Goal: Task Accomplishment & Management: Manage account settings

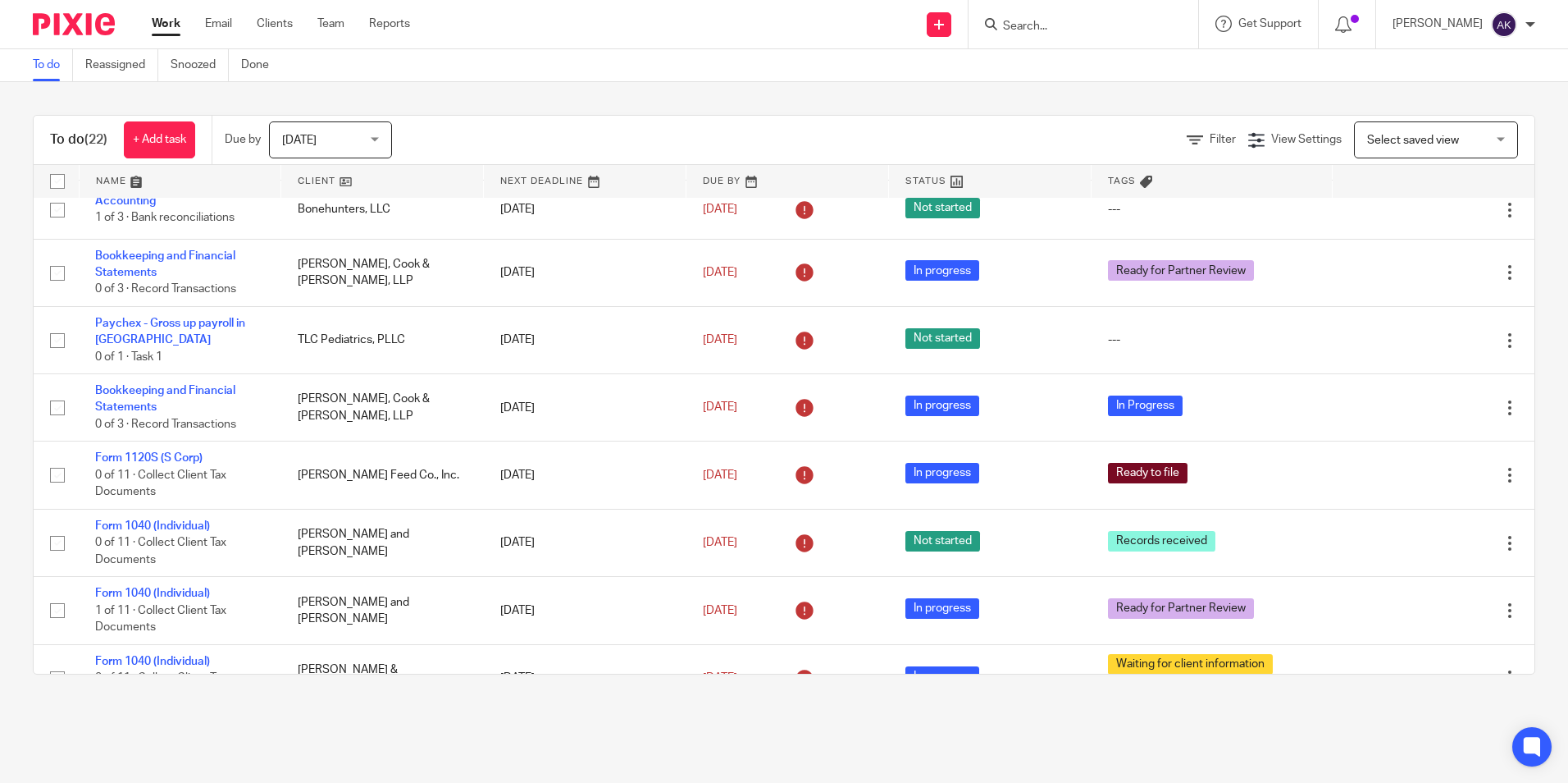
scroll to position [492, 0]
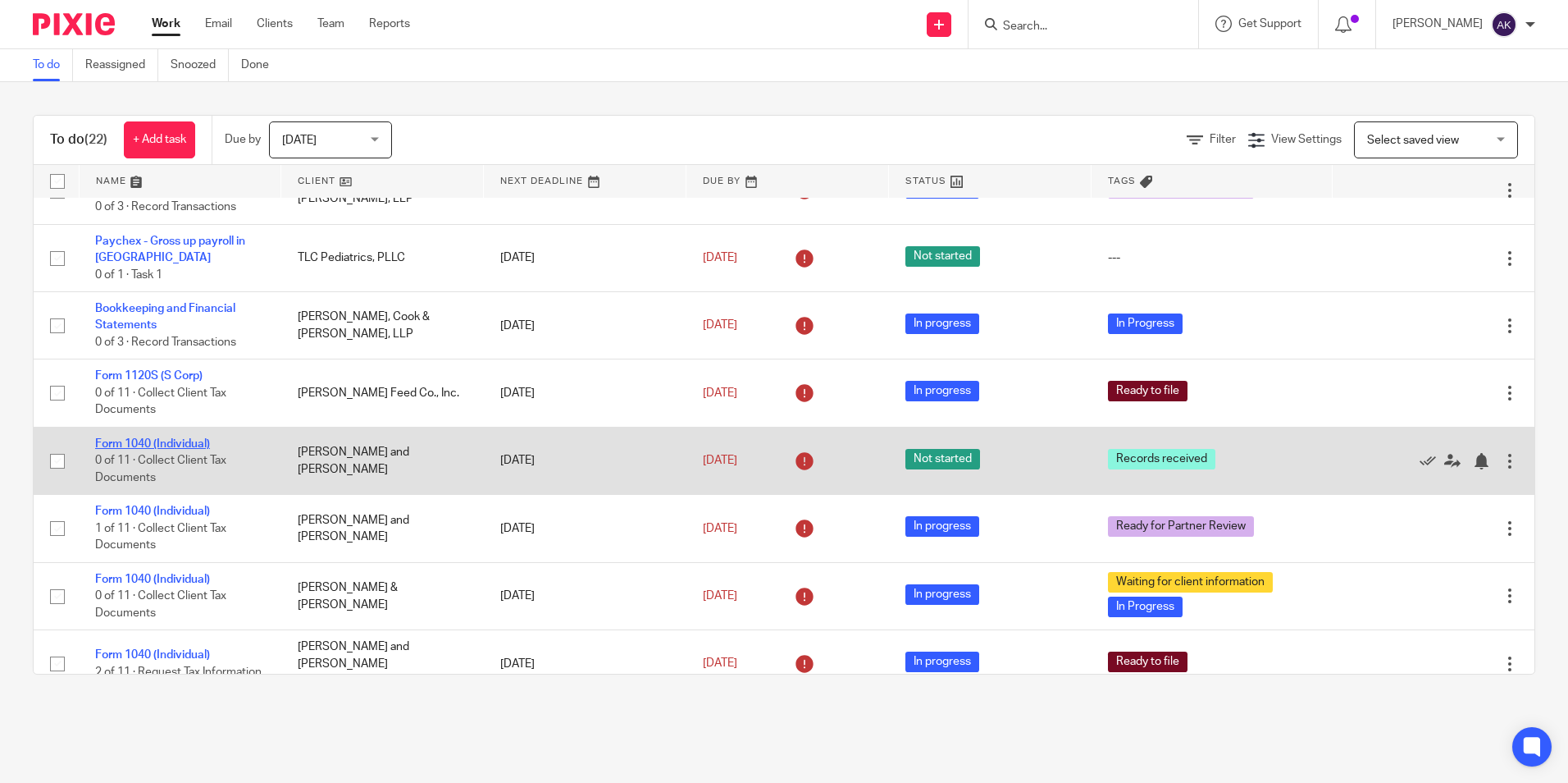
click at [148, 444] on link "Form 1040 (Individual)" at bounding box center [152, 444] width 114 height 11
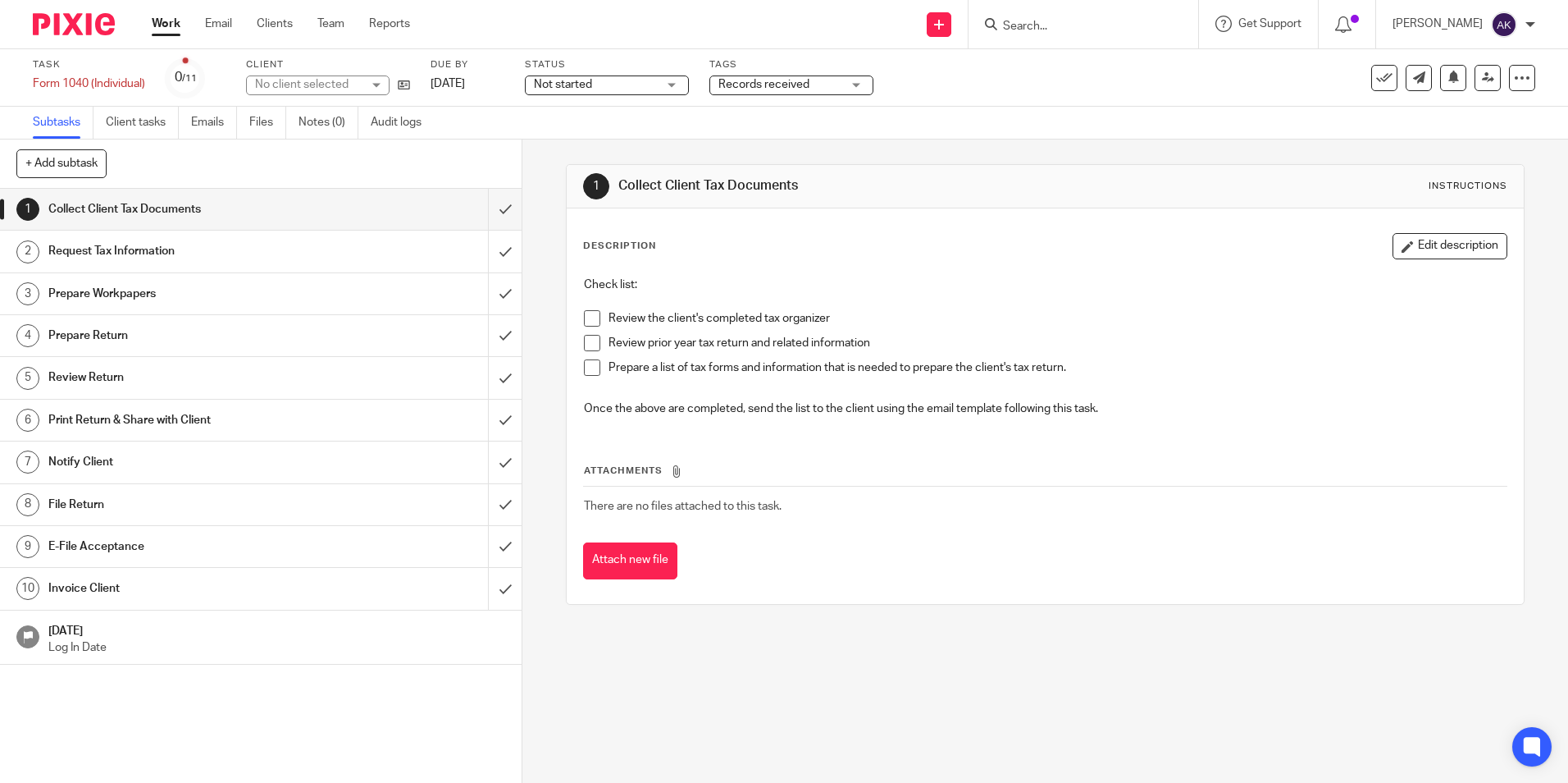
click at [623, 85] on span "Not started" at bounding box center [596, 85] width 123 height 18
click at [618, 145] on li "In progress" at bounding box center [608, 144] width 162 height 33
click at [776, 89] on span "Records received" at bounding box center [763, 84] width 91 height 11
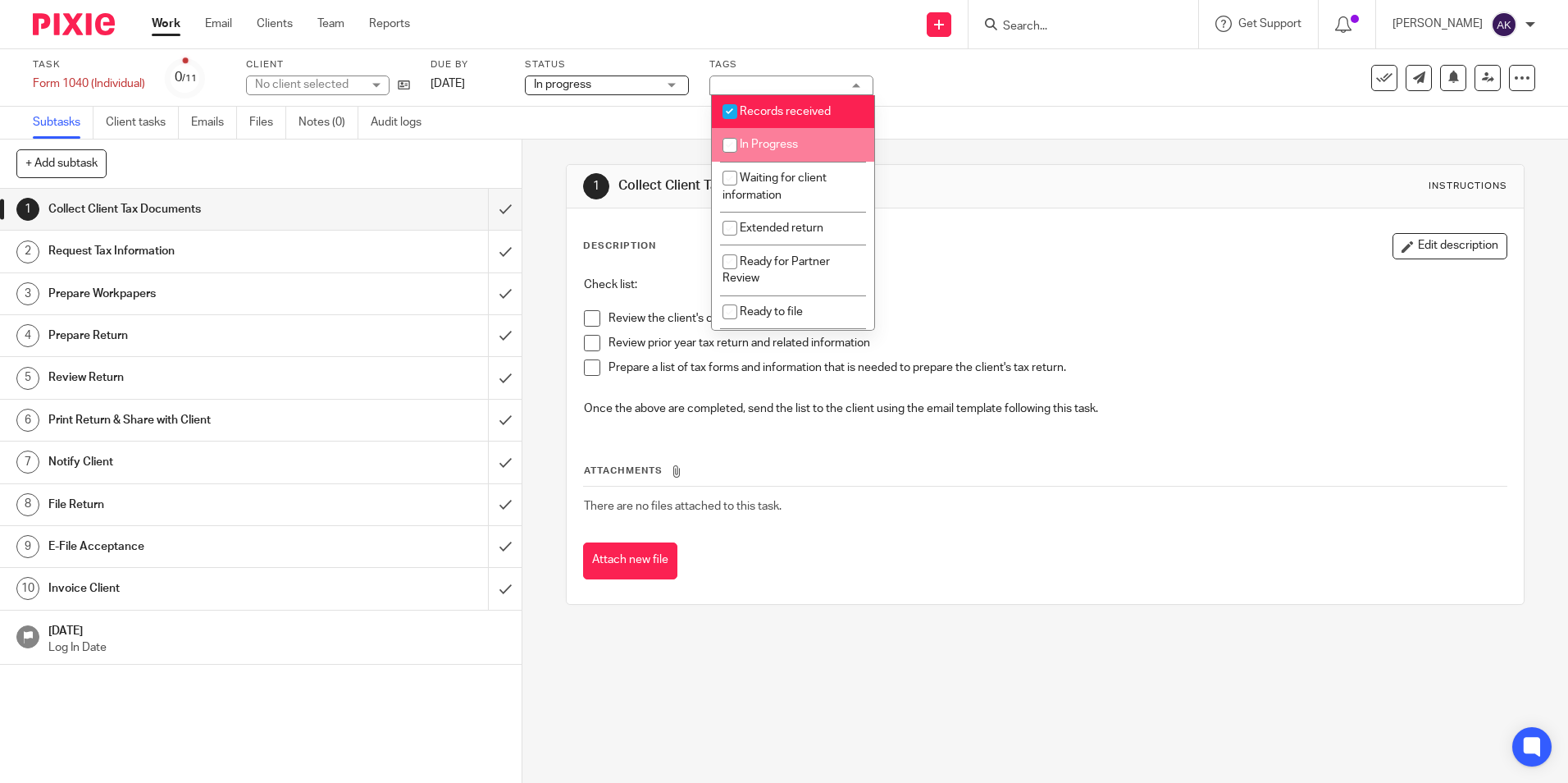
click at [777, 138] on li "In Progress" at bounding box center [793, 144] width 162 height 33
checkbox input "true"
click at [755, 114] on span "Records received" at bounding box center [784, 111] width 91 height 11
checkbox input "false"
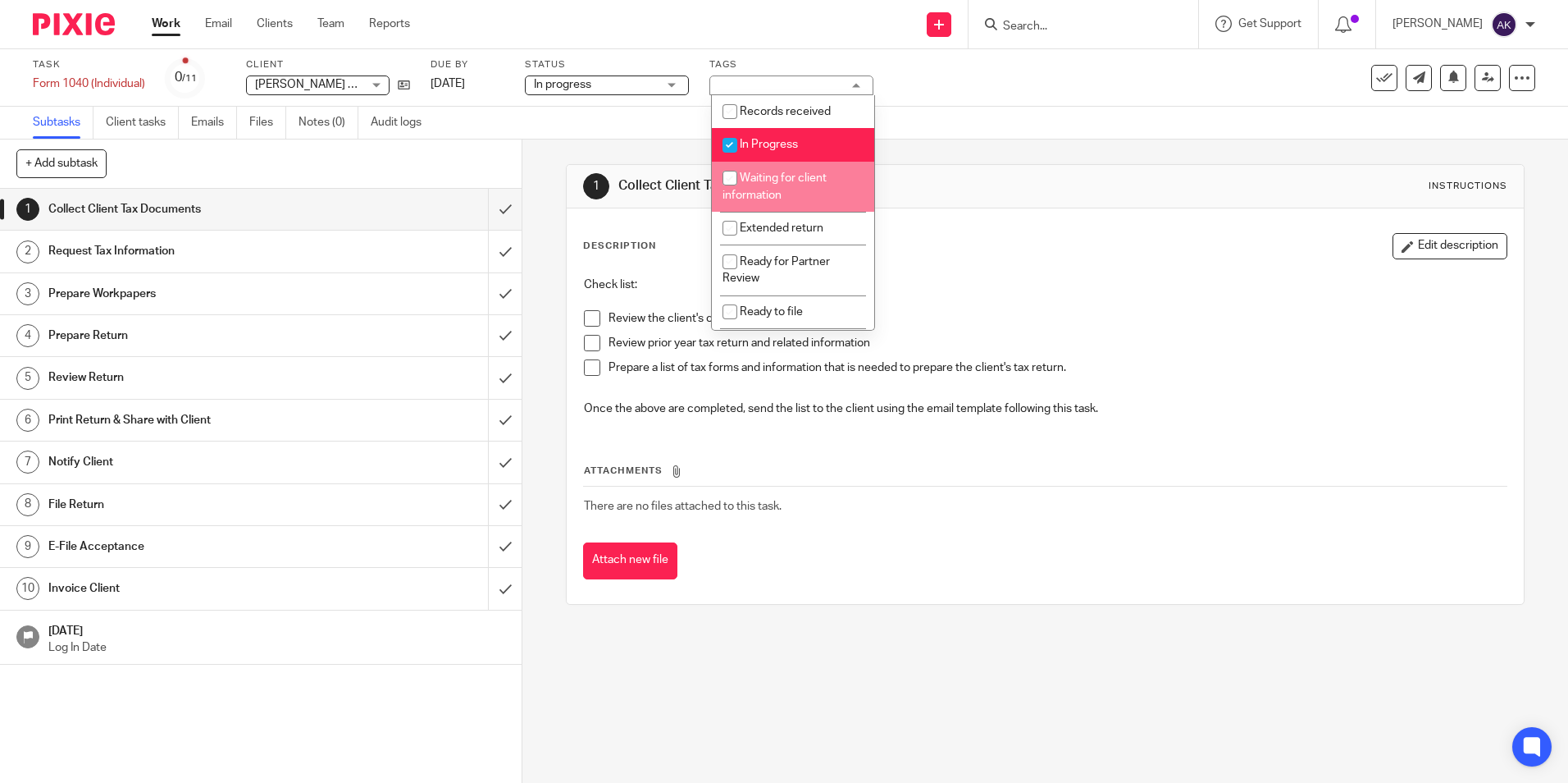
click at [774, 186] on li "Waiting for client information" at bounding box center [793, 187] width 162 height 50
checkbox input "true"
click at [332, 120] on link "Notes (0)" at bounding box center [328, 122] width 60 height 32
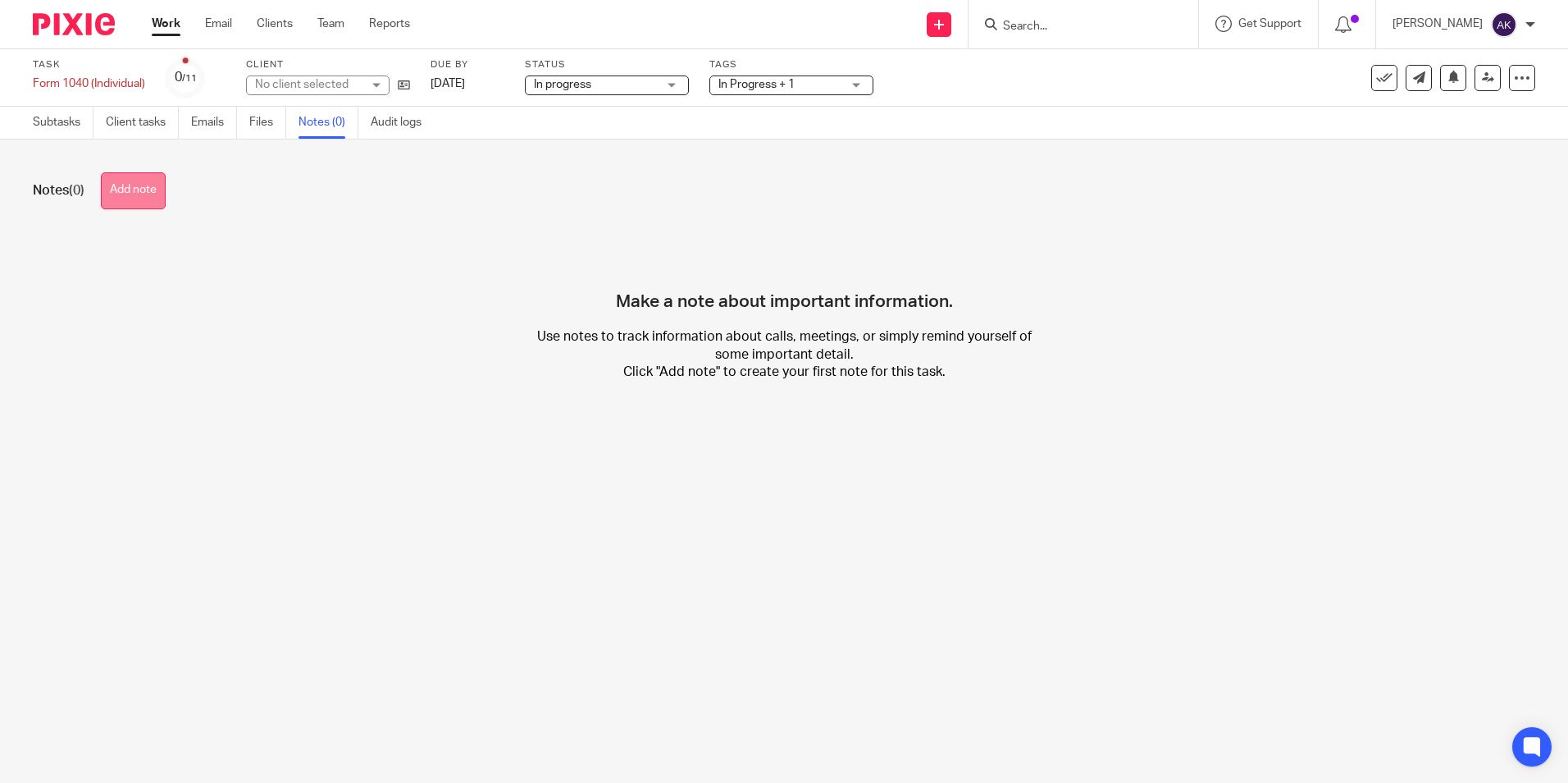
click at [125, 188] on button "Add note" at bounding box center [134, 191] width 65 height 37
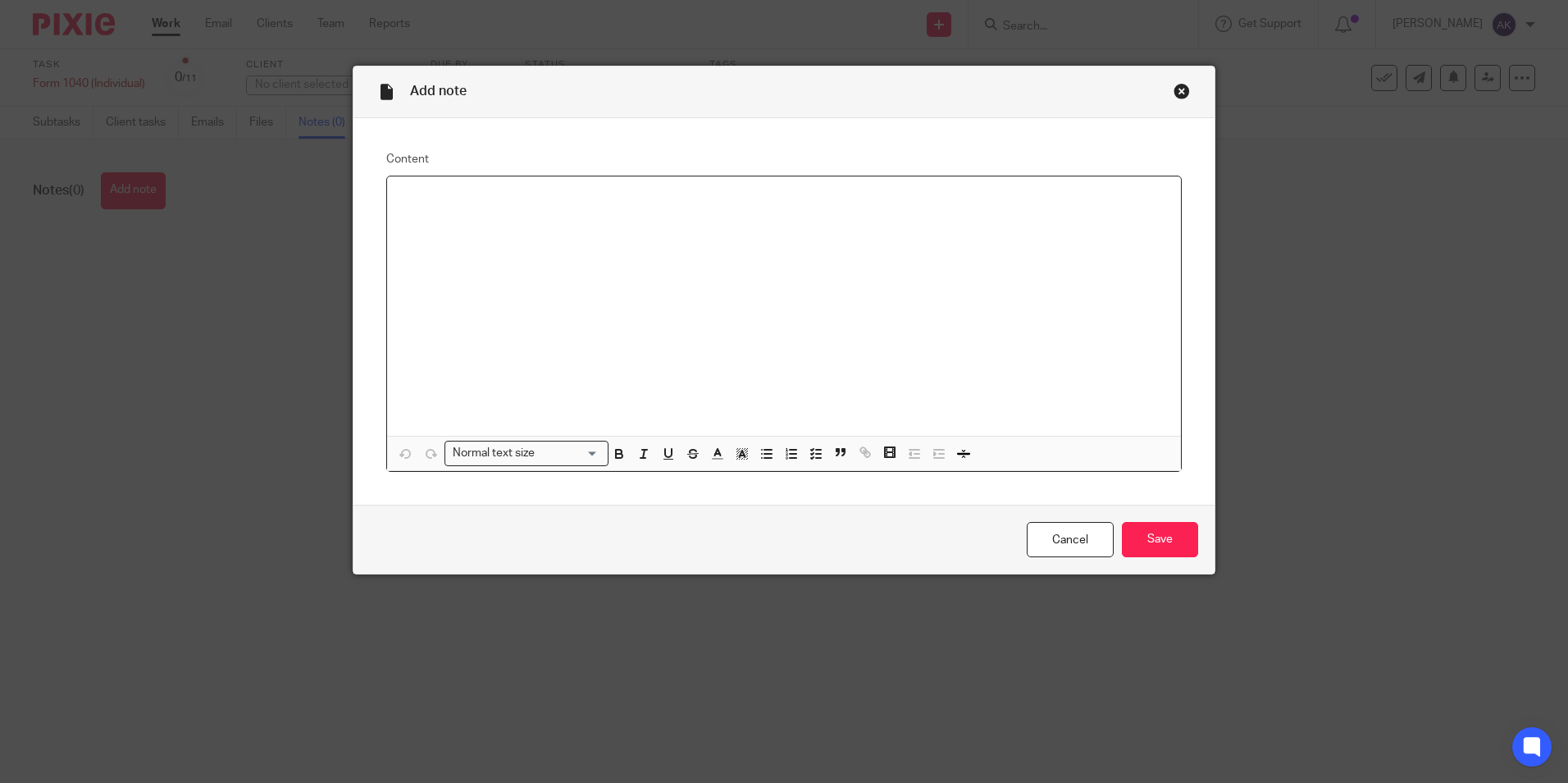
click at [481, 305] on div at bounding box center [784, 306] width 794 height 259
click at [1159, 544] on input "Save" at bounding box center [1160, 540] width 77 height 35
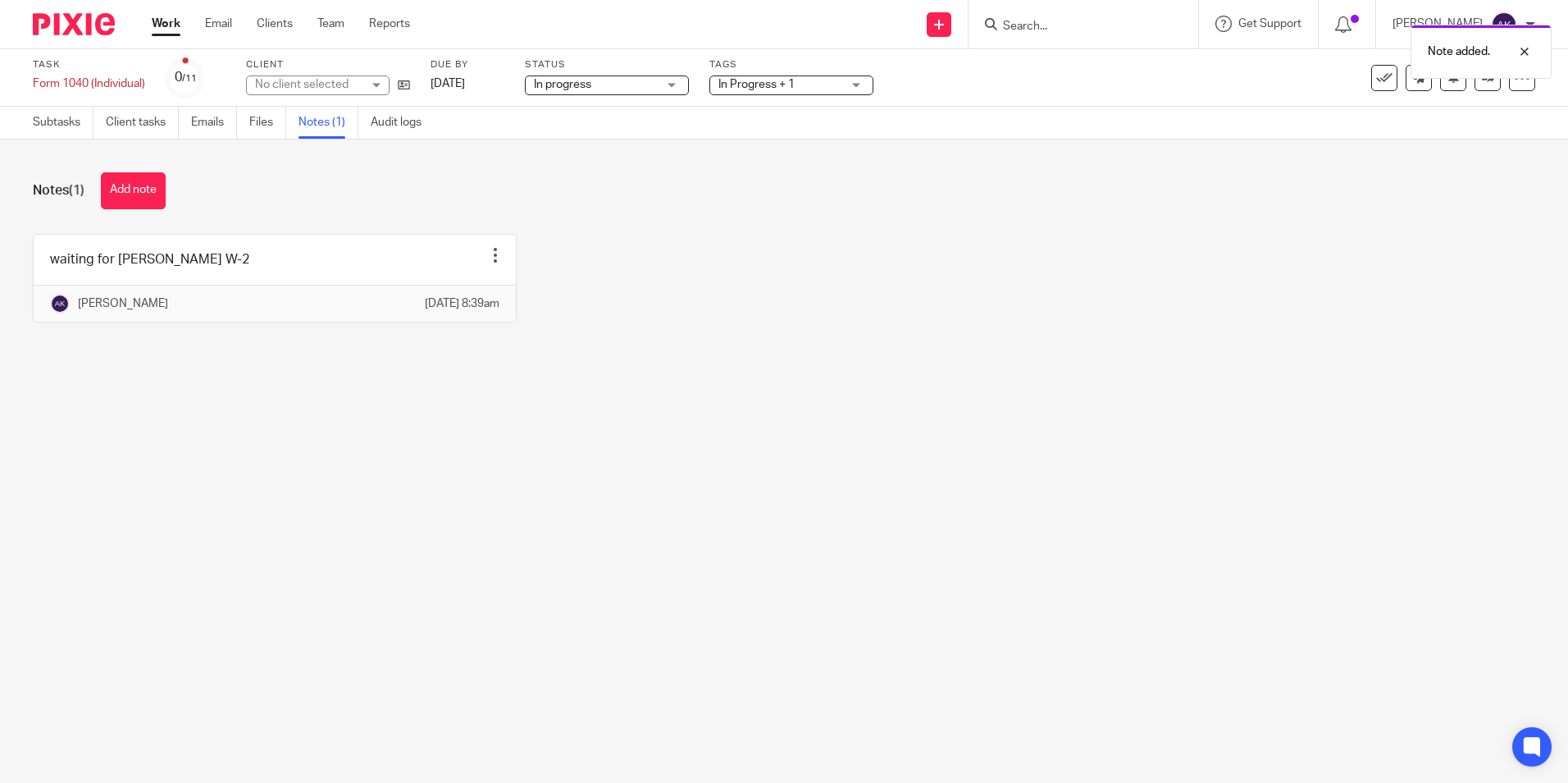
click at [160, 25] on link "Work" at bounding box center [166, 24] width 29 height 17
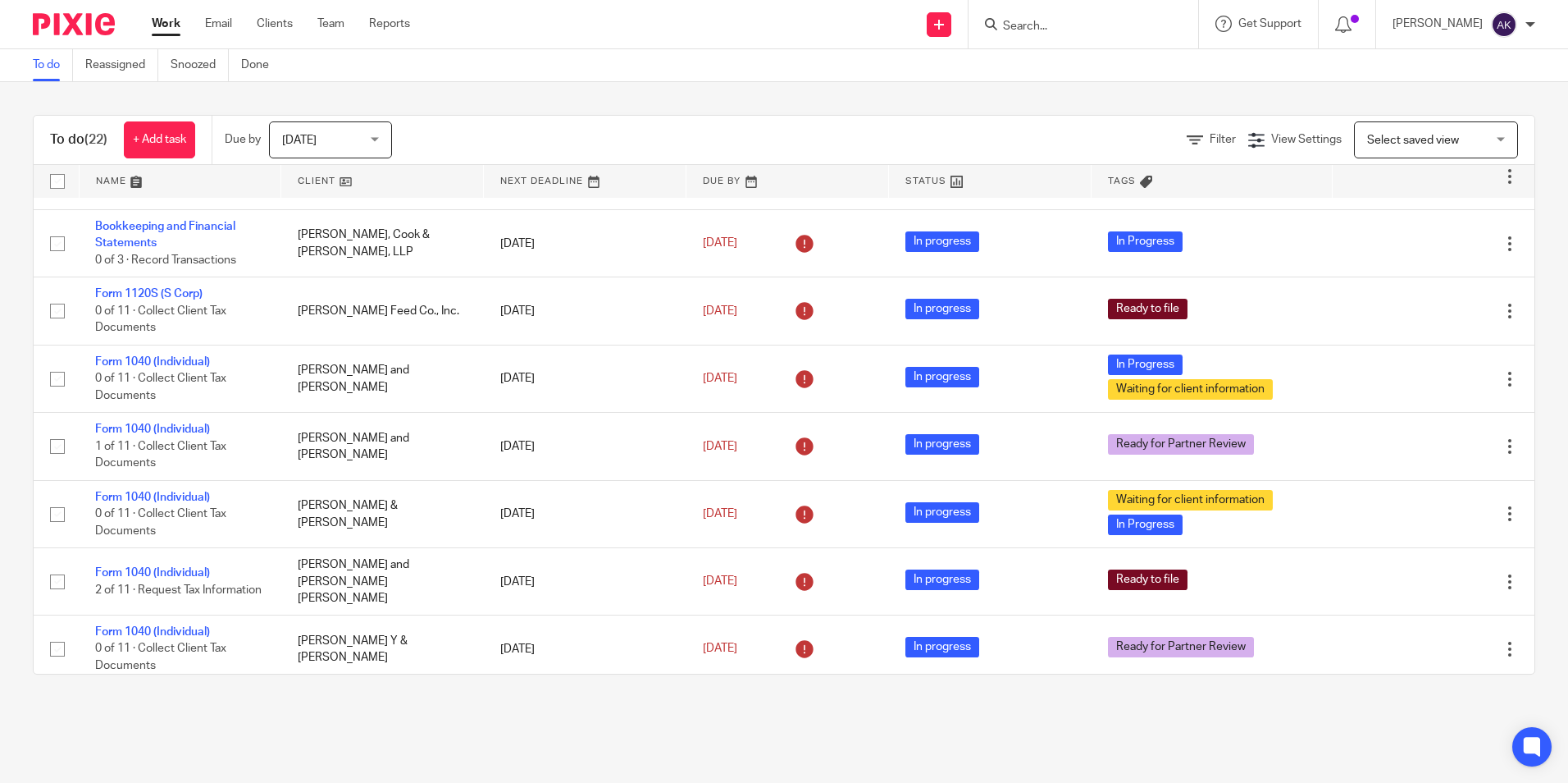
scroll to position [492, 0]
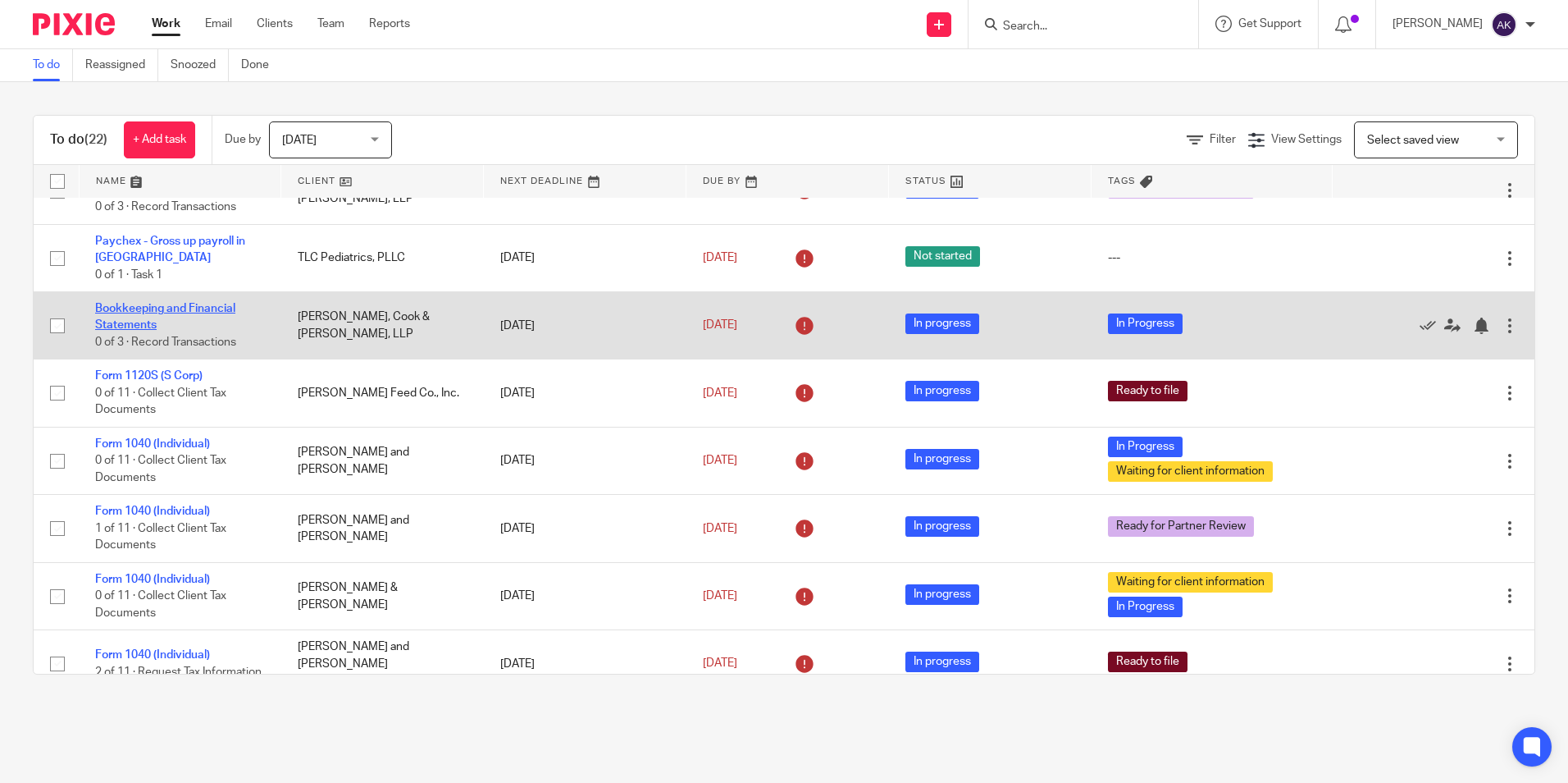
click at [217, 309] on link "Bookkeeping and Financial Statements" at bounding box center [165, 317] width 140 height 28
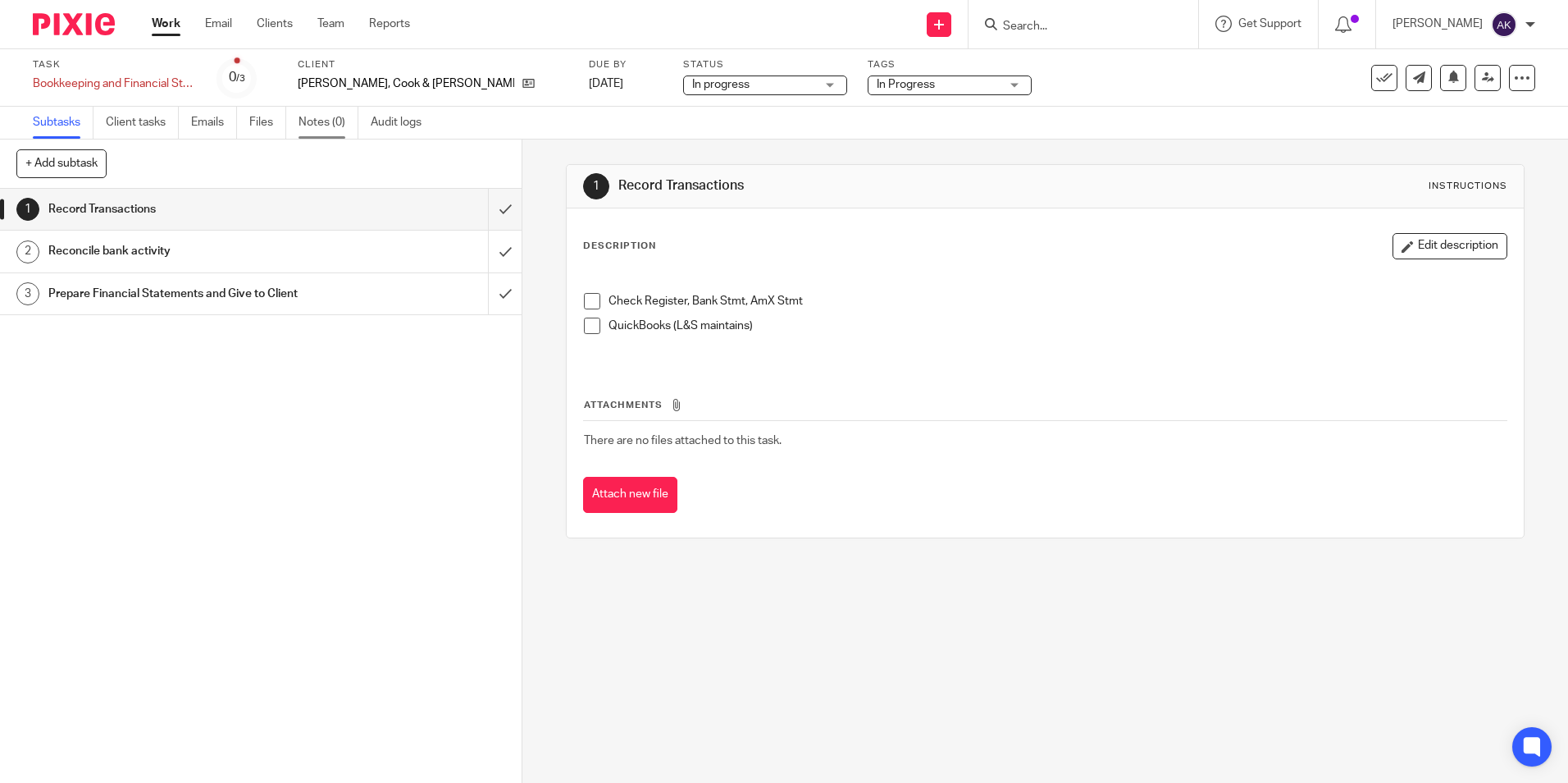
click at [355, 125] on link "Notes (0)" at bounding box center [328, 122] width 60 height 32
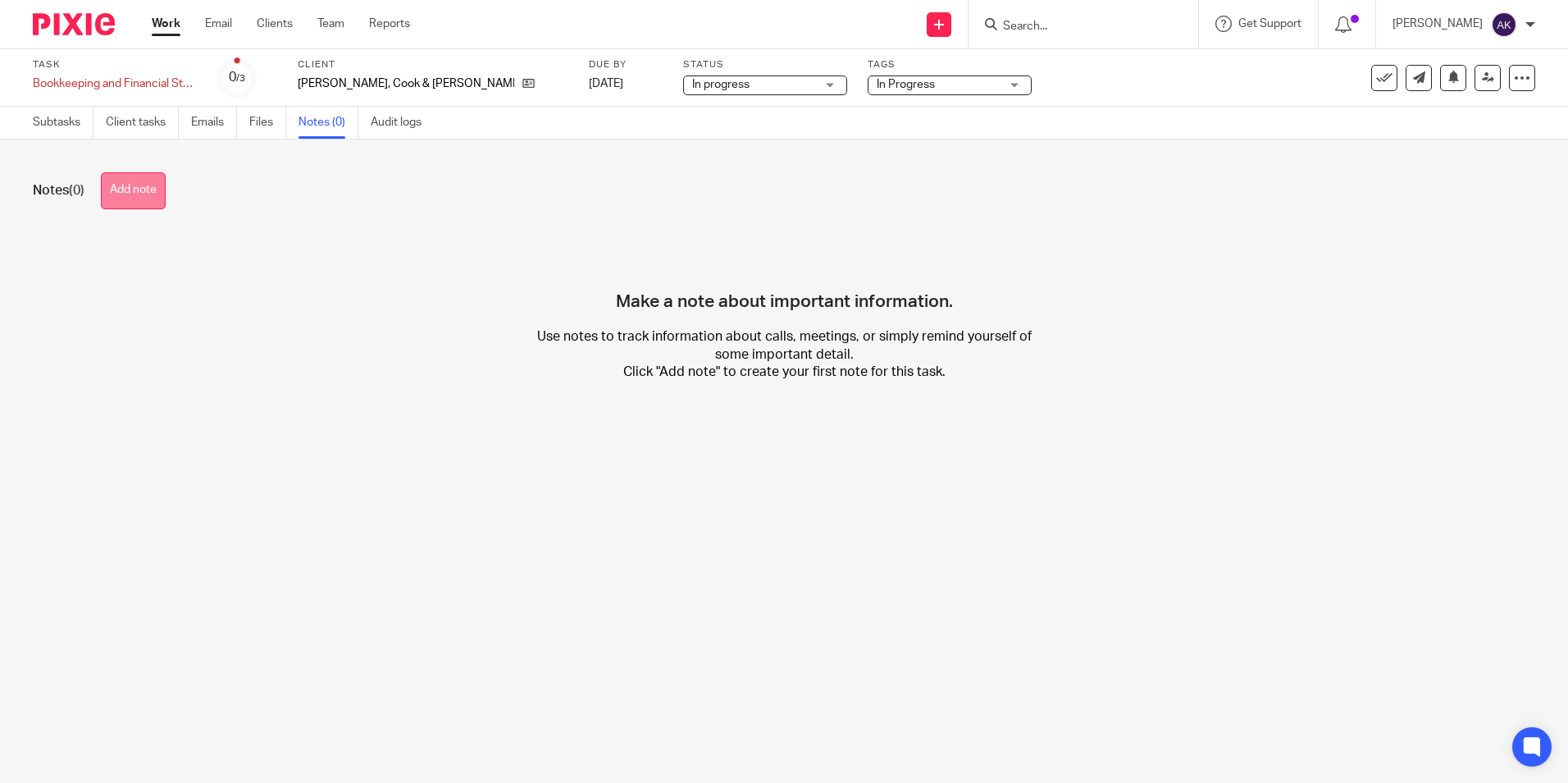
click at [158, 192] on button "Add note" at bounding box center [134, 191] width 65 height 37
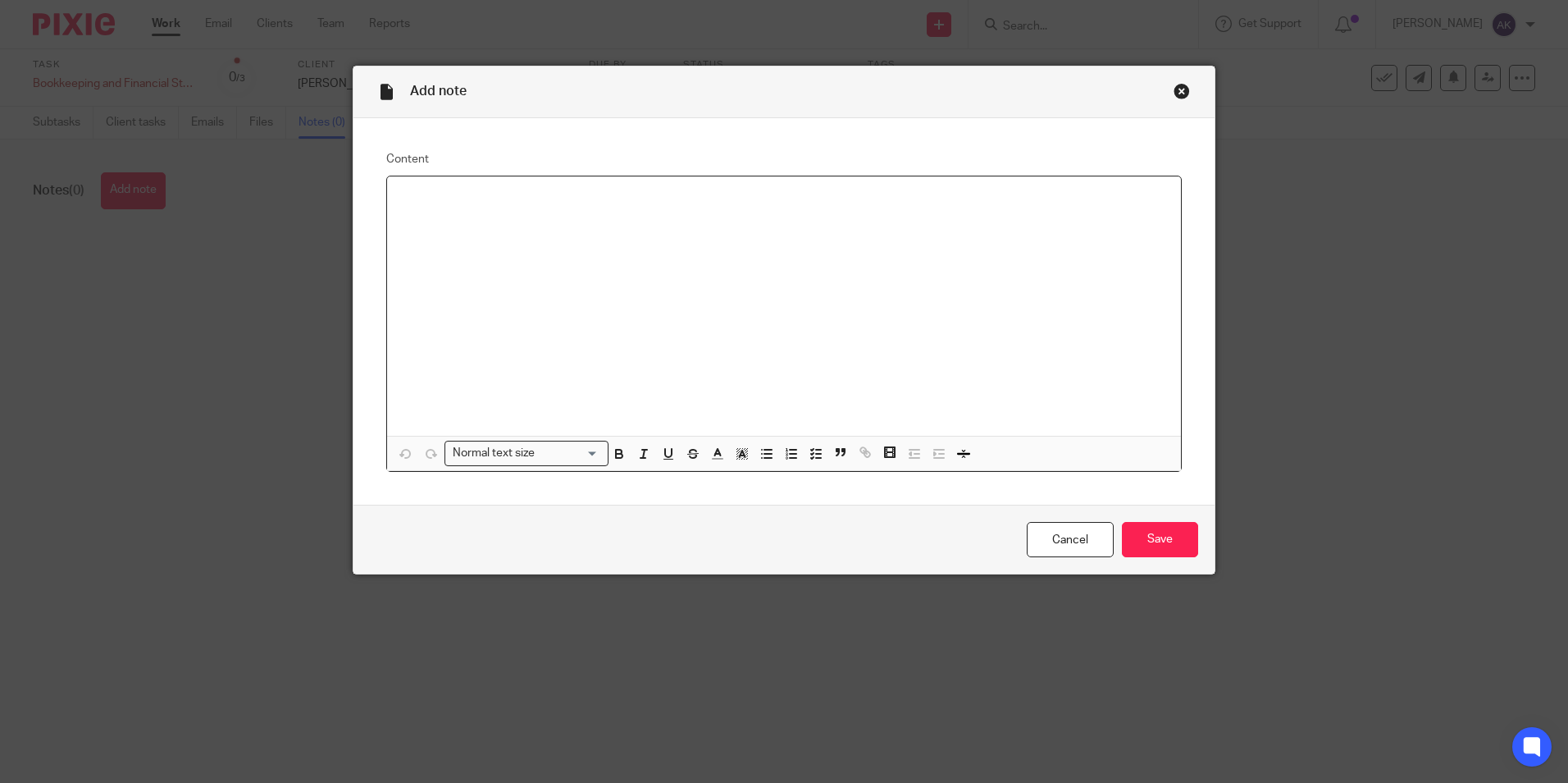
click at [557, 303] on div at bounding box center [784, 306] width 794 height 259
click at [1132, 534] on input "Save" at bounding box center [1160, 540] width 77 height 35
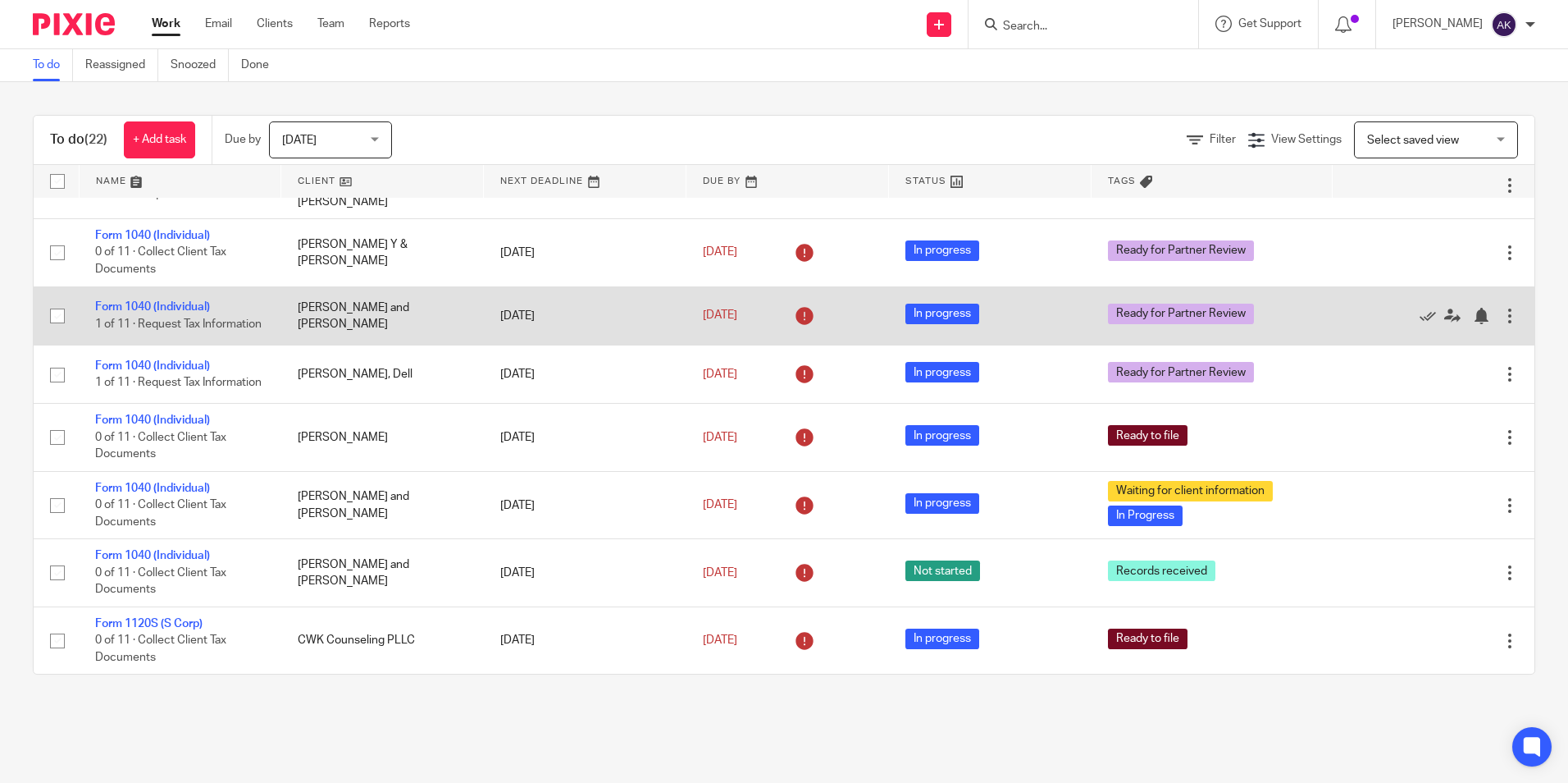
scroll to position [993, 0]
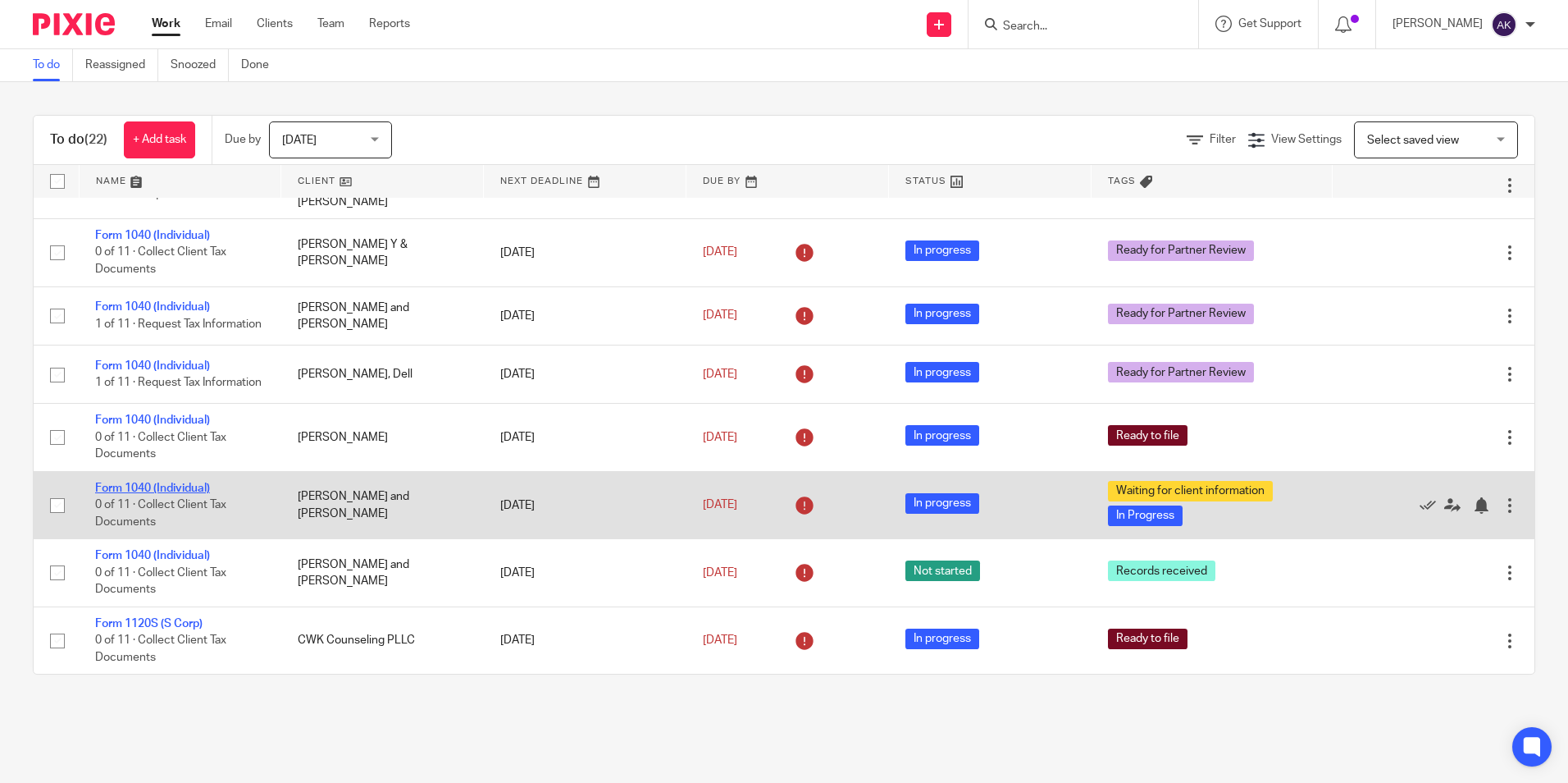
click at [206, 490] on link "Form 1040 (Individual)" at bounding box center [152, 488] width 114 height 11
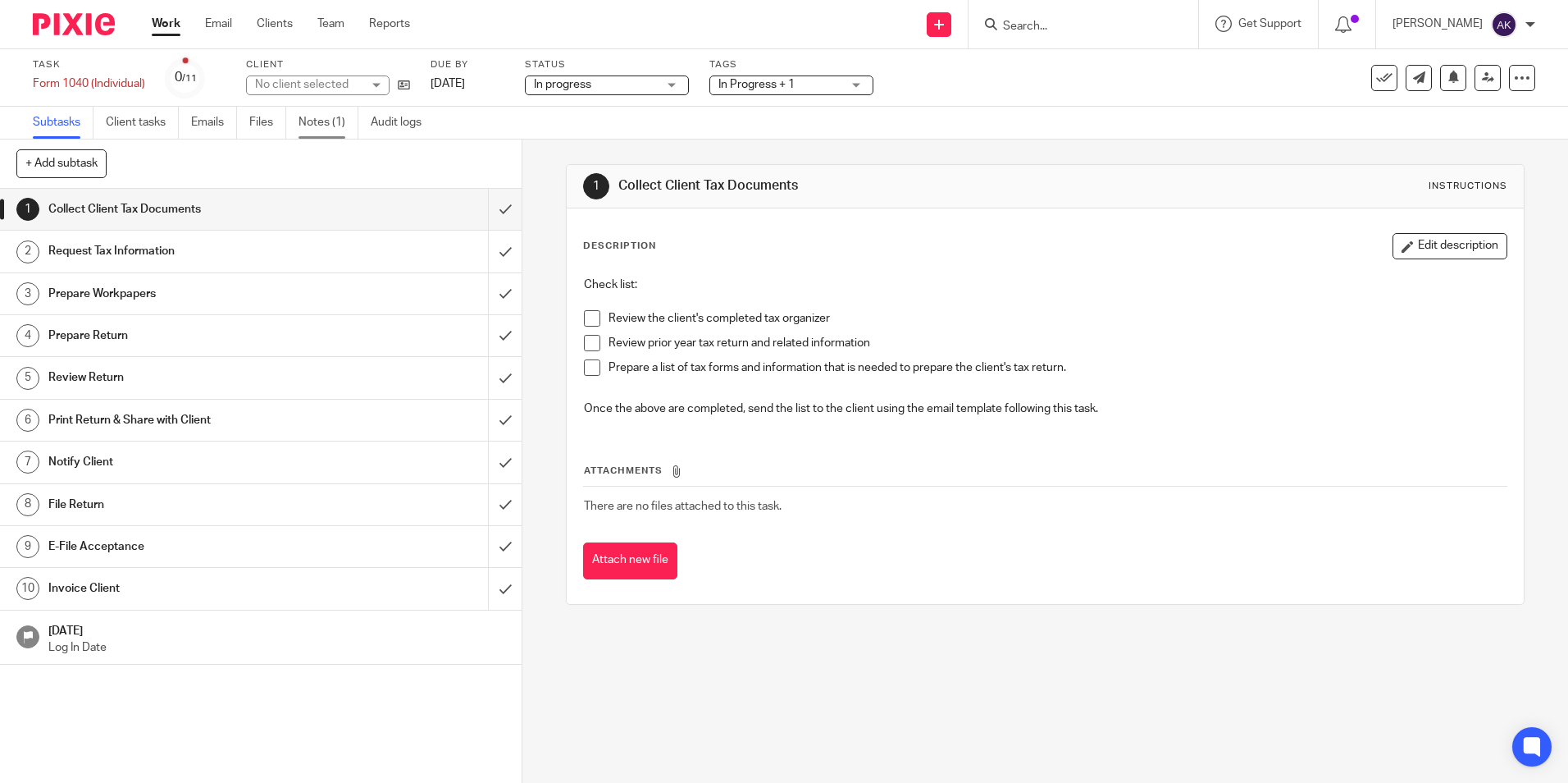
click at [321, 125] on link "Notes (1)" at bounding box center [328, 122] width 60 height 32
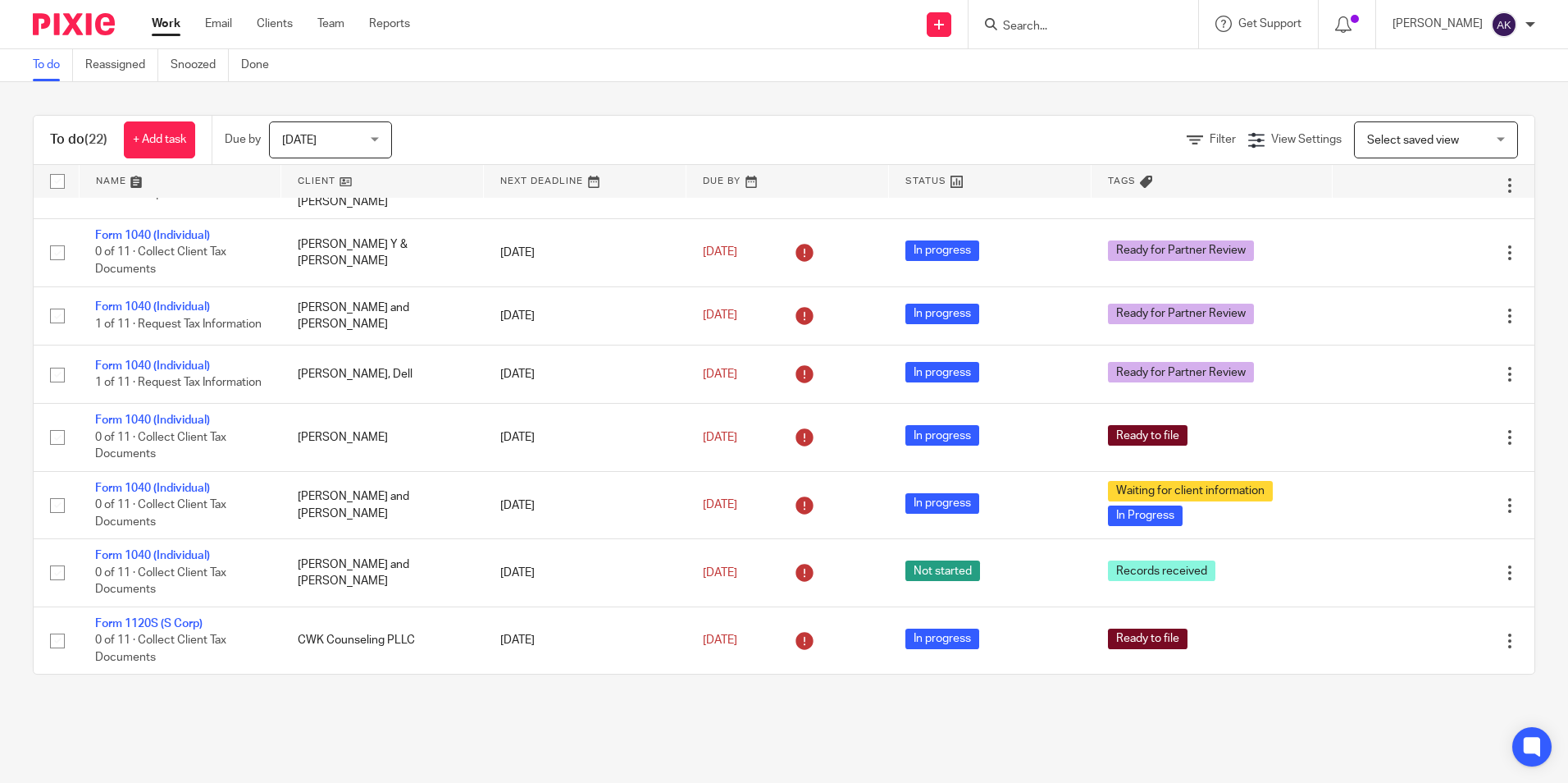
scroll to position [993, 0]
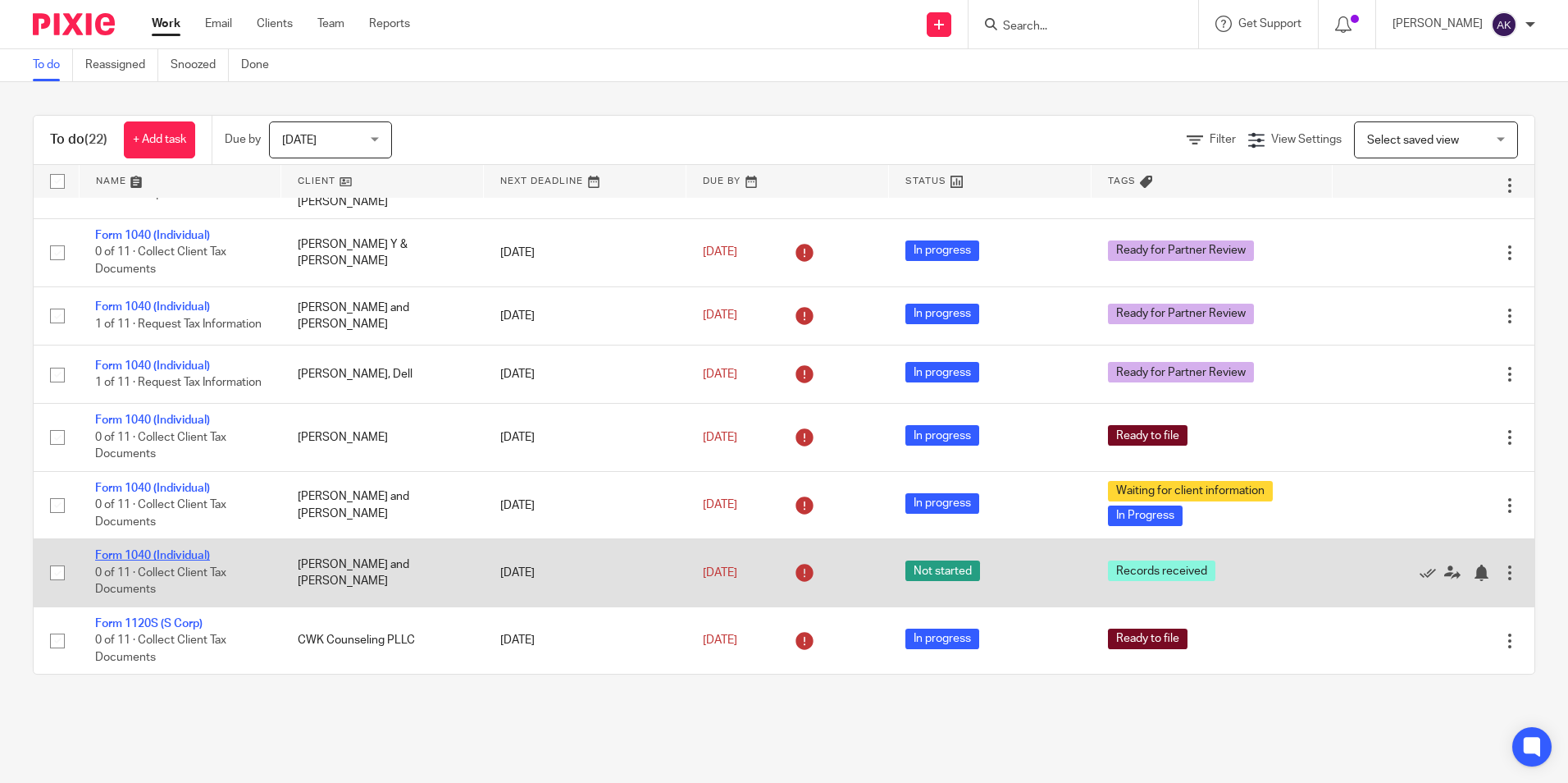
click at [140, 553] on link "Form 1040 (Individual)" at bounding box center [152, 555] width 114 height 11
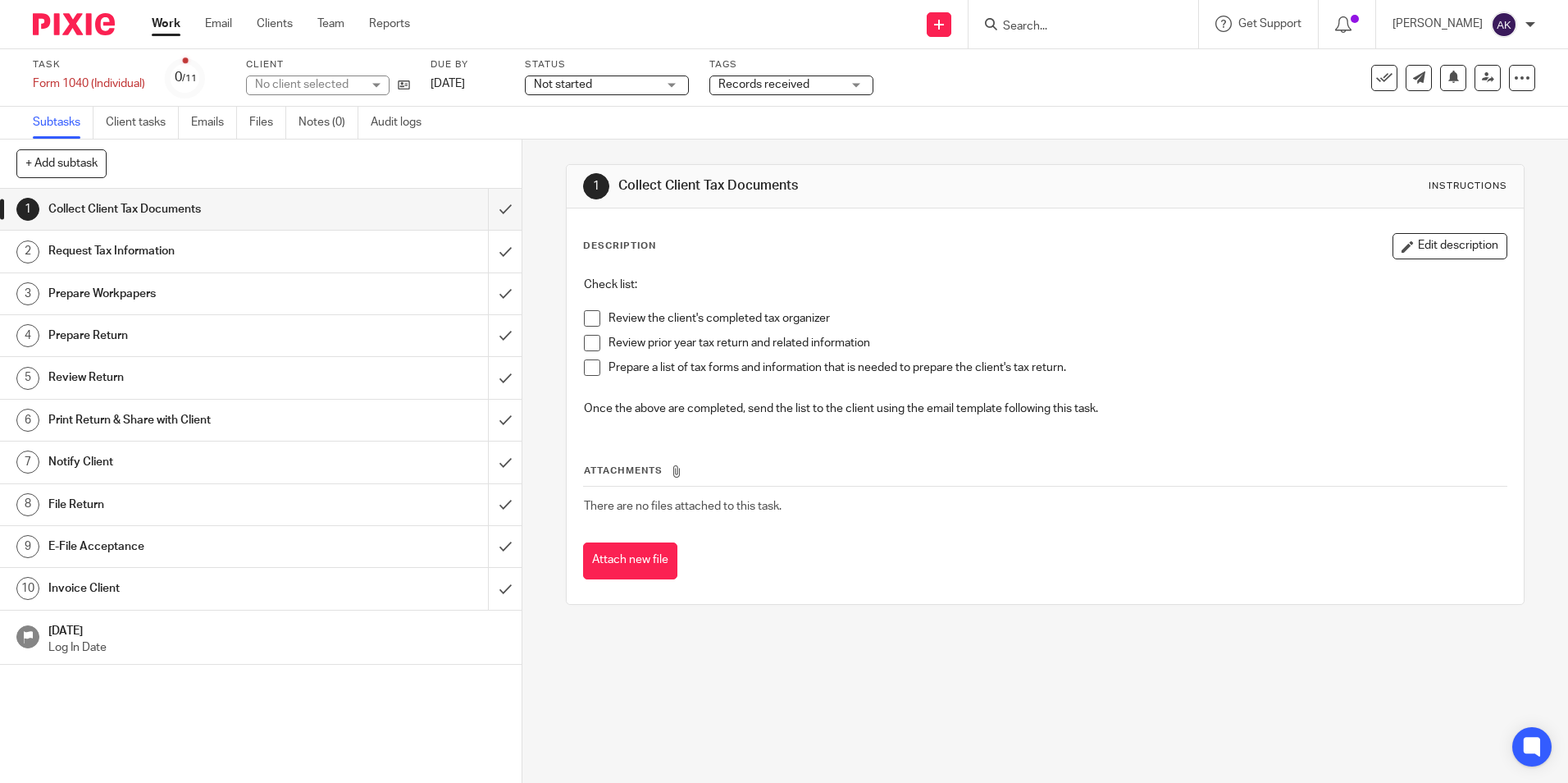
click at [635, 93] on div "Not started Not started" at bounding box center [607, 85] width 164 height 19
click at [620, 145] on li "In progress" at bounding box center [608, 144] width 162 height 33
click at [789, 93] on div "Records received" at bounding box center [791, 85] width 164 height 19
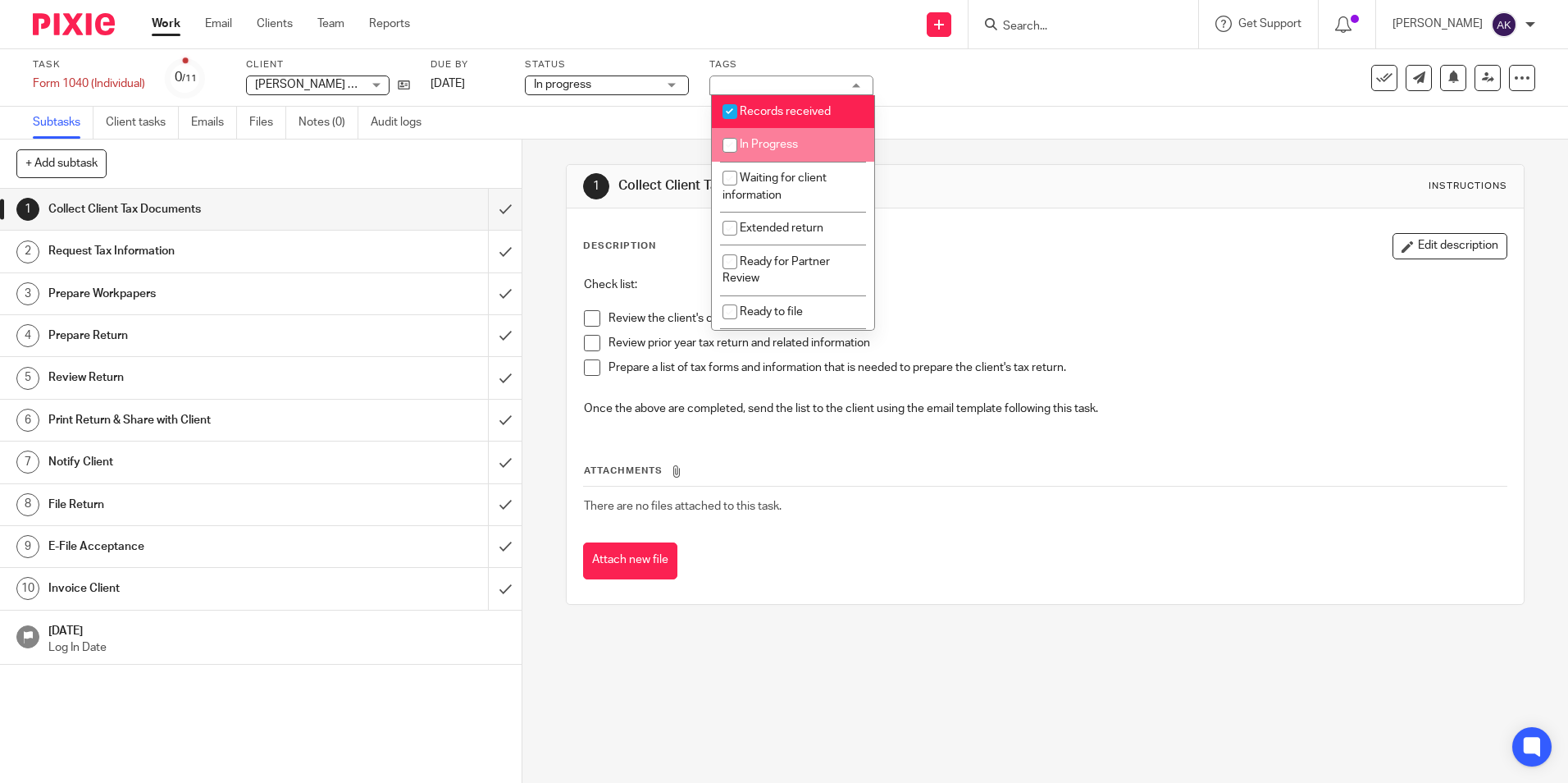
click at [788, 133] on li "In Progress" at bounding box center [793, 144] width 162 height 33
checkbox input "true"
drag, startPoint x: 743, startPoint y: 114, endPoint x: 732, endPoint y: 114, distance: 11.0
click at [744, 114] on input "checkbox" at bounding box center [729, 111] width 31 height 31
checkbox input "false"
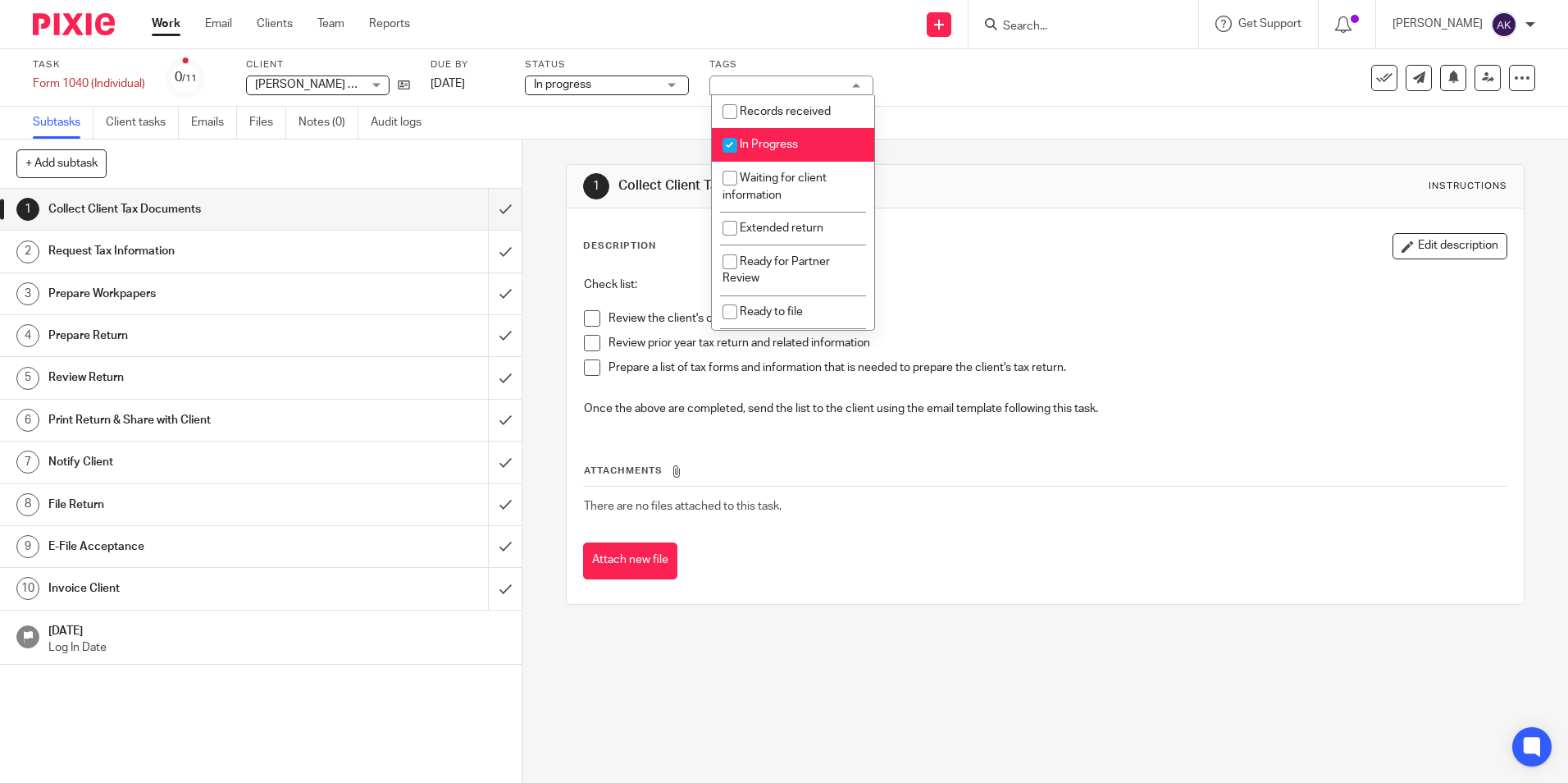
click at [135, 12] on div at bounding box center [68, 24] width 136 height 48
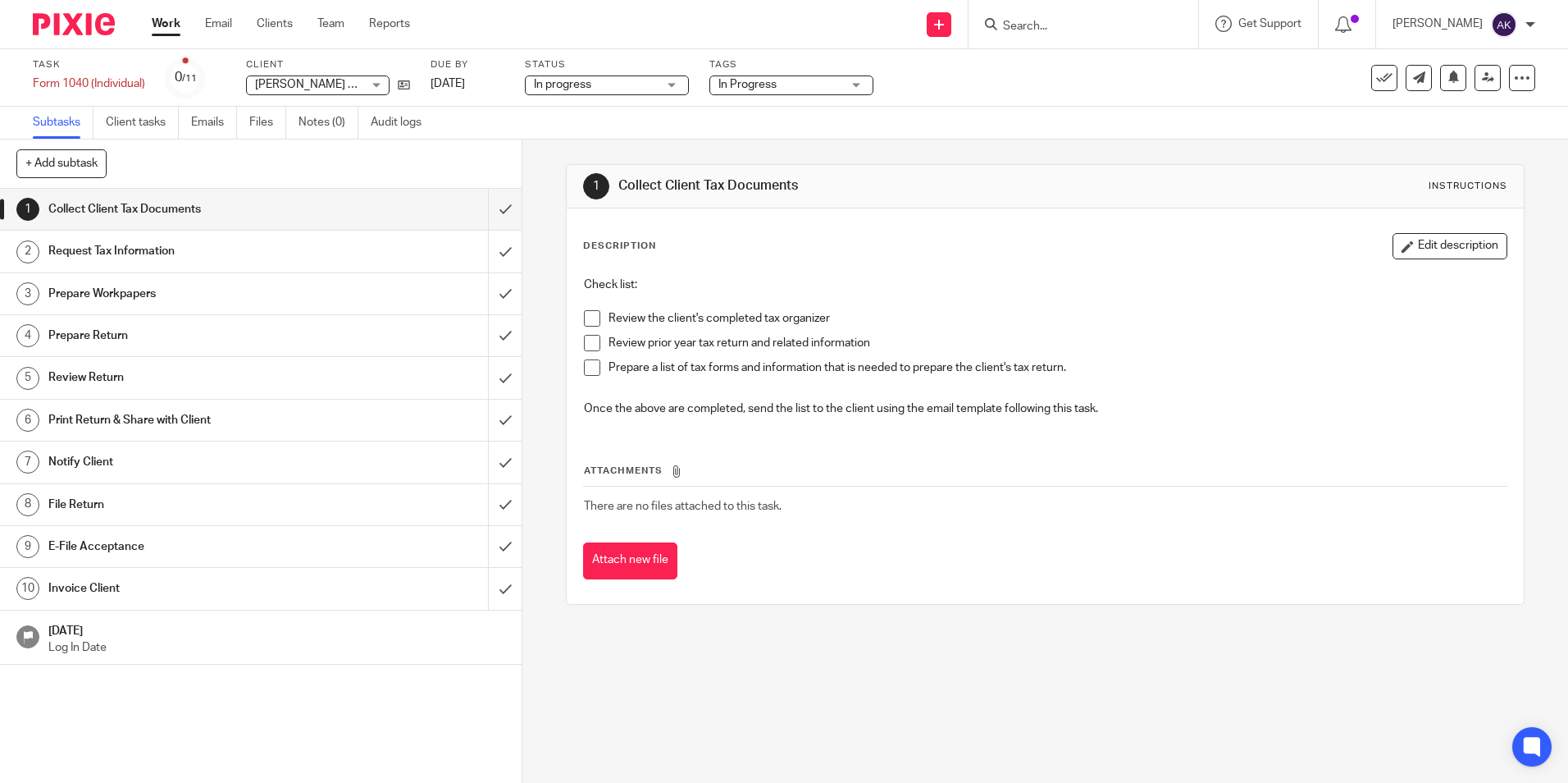
click at [167, 32] on link "Work" at bounding box center [166, 24] width 29 height 17
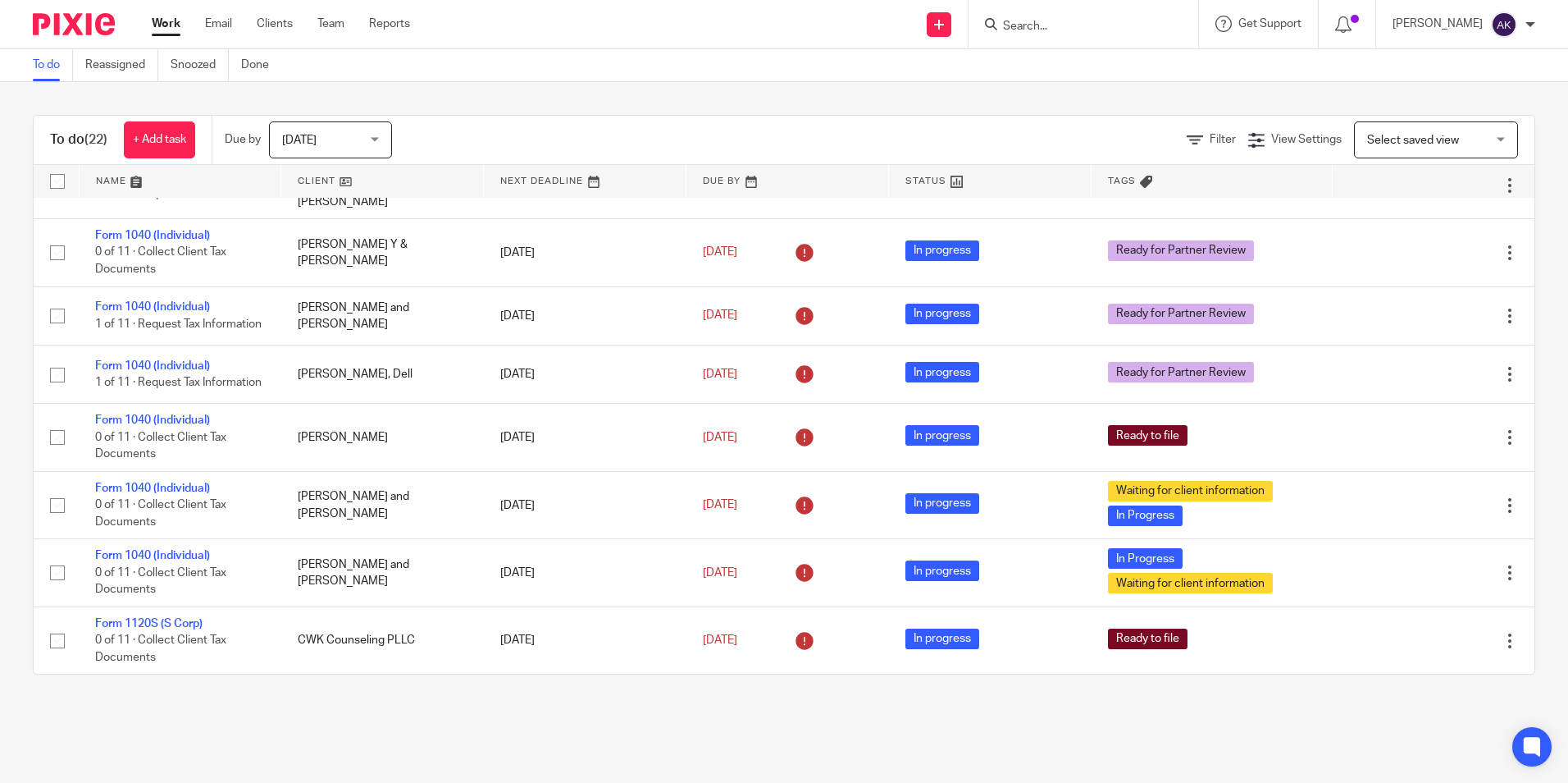
scroll to position [993, 0]
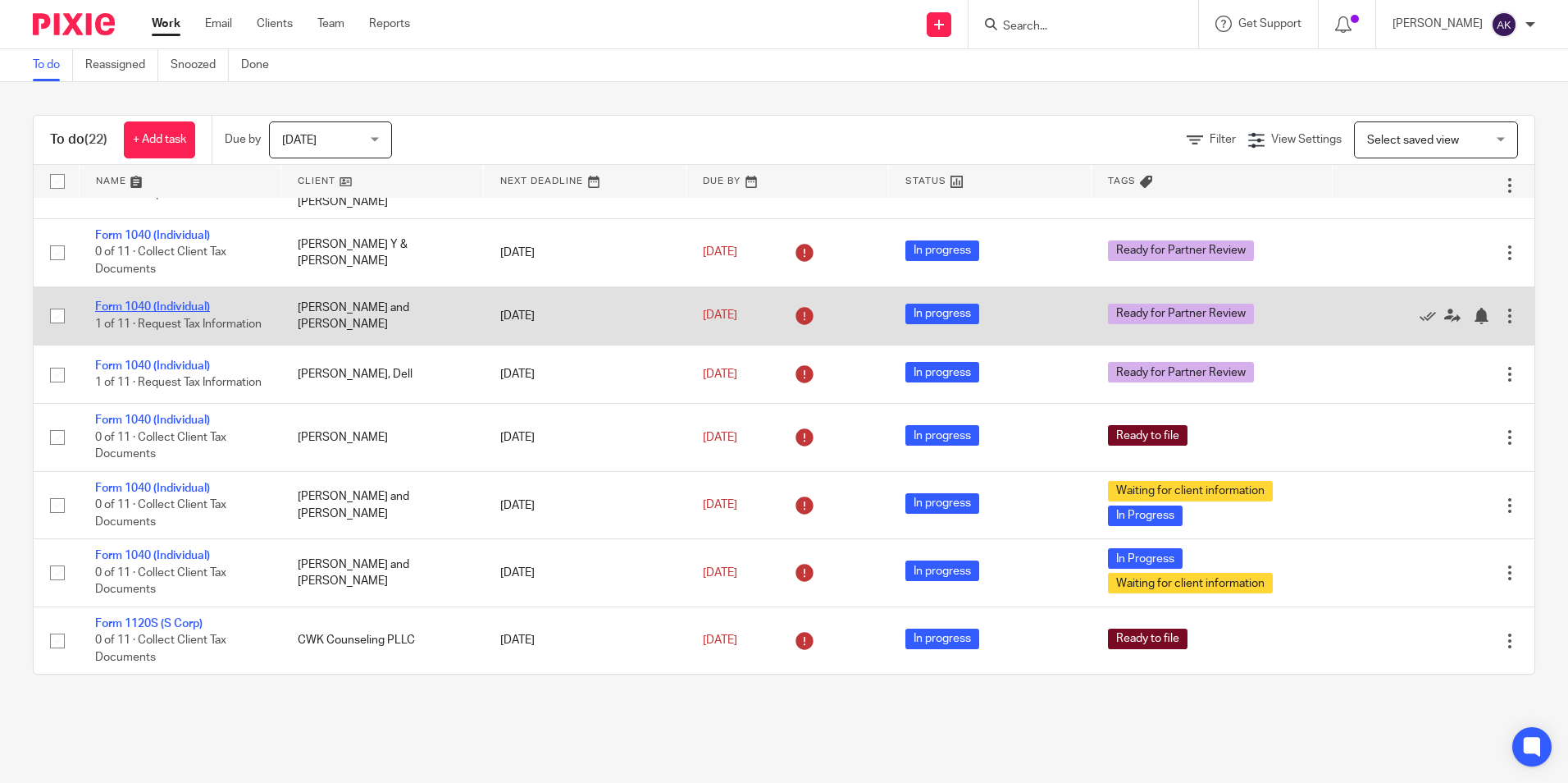
click at [185, 301] on link "Form 1040 (Individual)" at bounding box center [152, 307] width 114 height 11
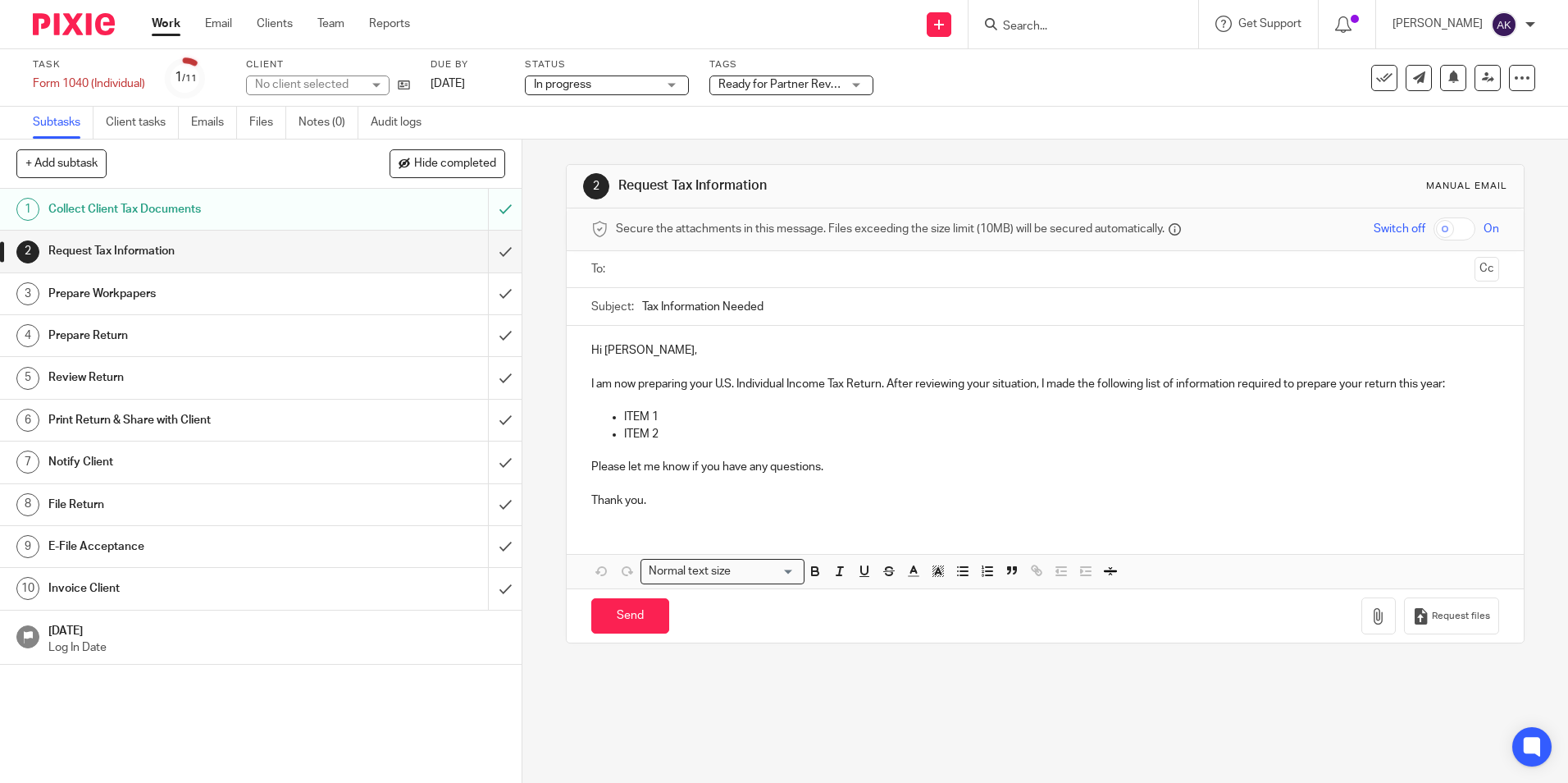
click at [760, 85] on span "Ready for Partner Review" at bounding box center [783, 84] width 129 height 11
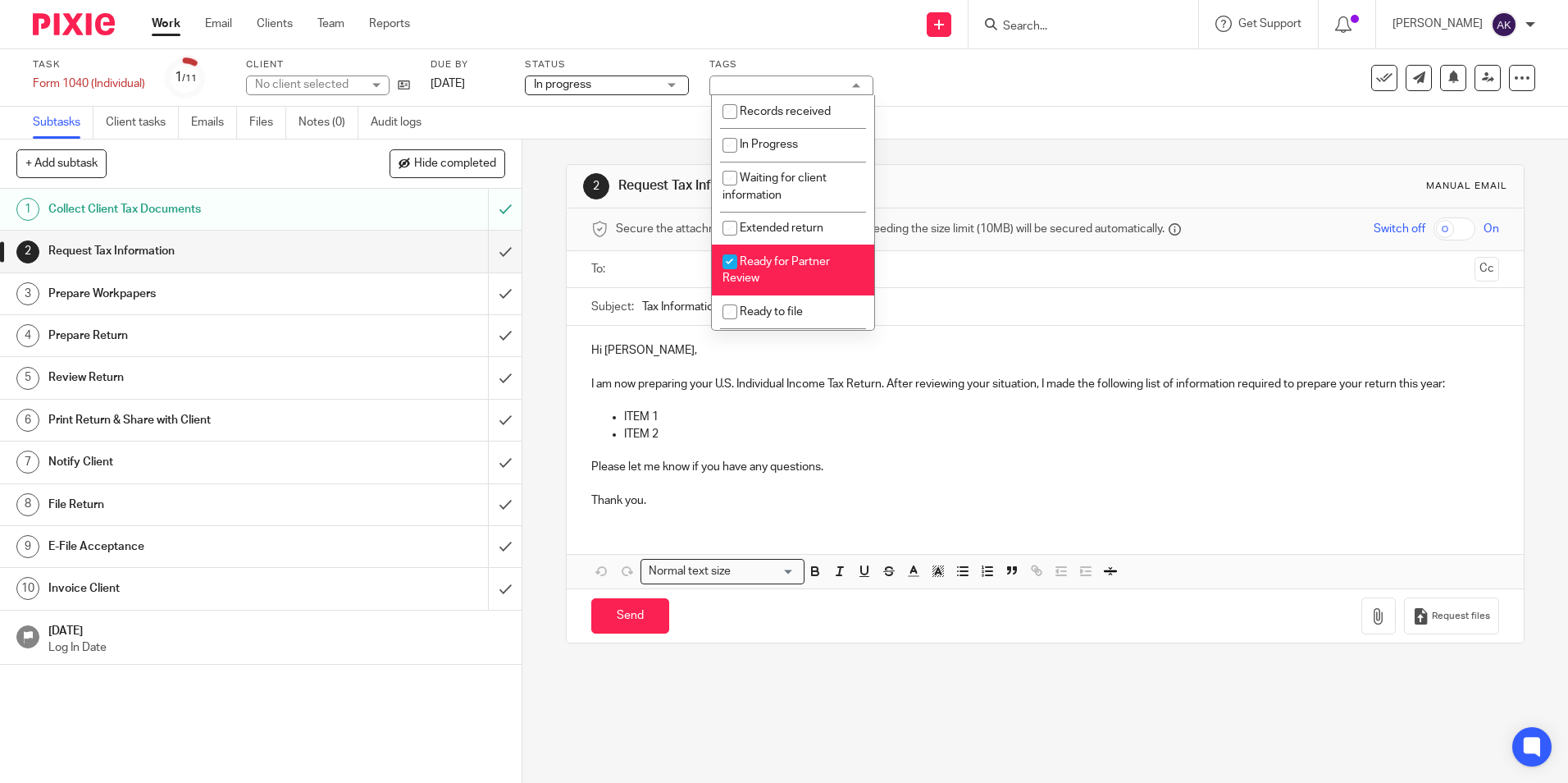
click at [799, 282] on li "Ready for Partner Review" at bounding box center [793, 270] width 162 height 50
checkbox input "false"
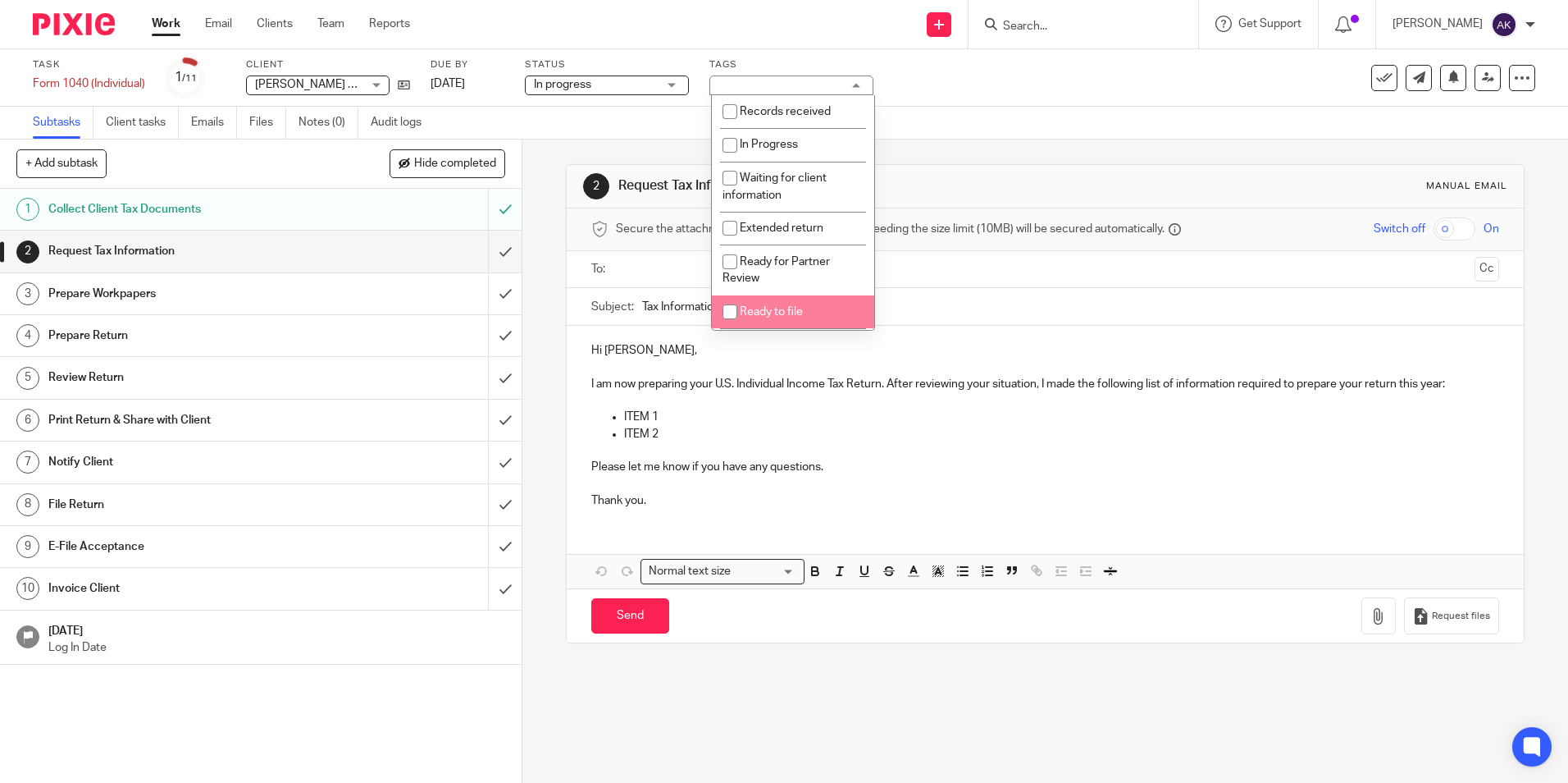
click at [799, 312] on span "Ready to file" at bounding box center [771, 312] width 63 height 11
checkbox input "true"
click at [174, 26] on link "Work" at bounding box center [166, 24] width 29 height 17
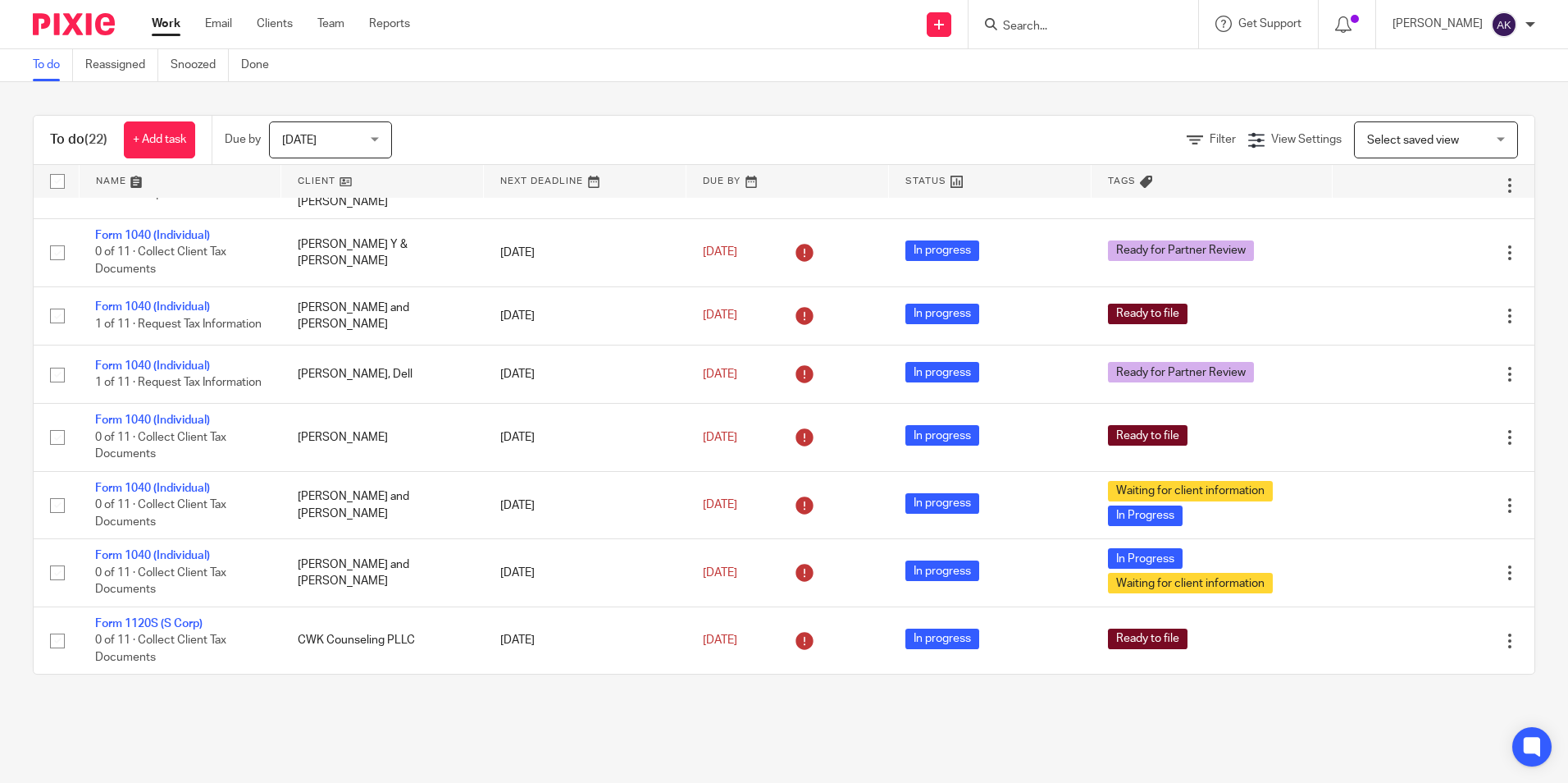
scroll to position [993, 0]
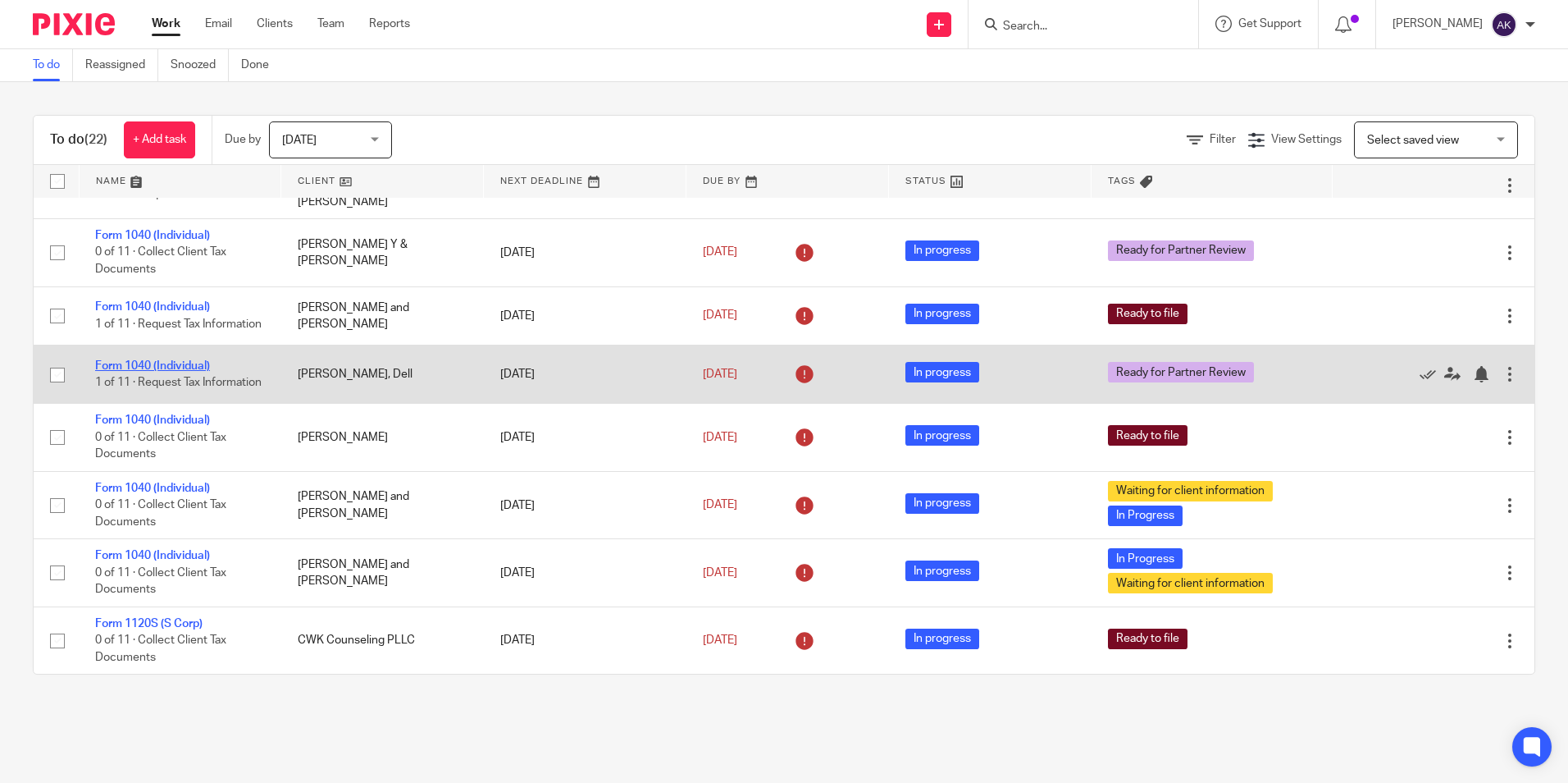
click at [171, 360] on link "Form 1040 (Individual)" at bounding box center [152, 366] width 114 height 11
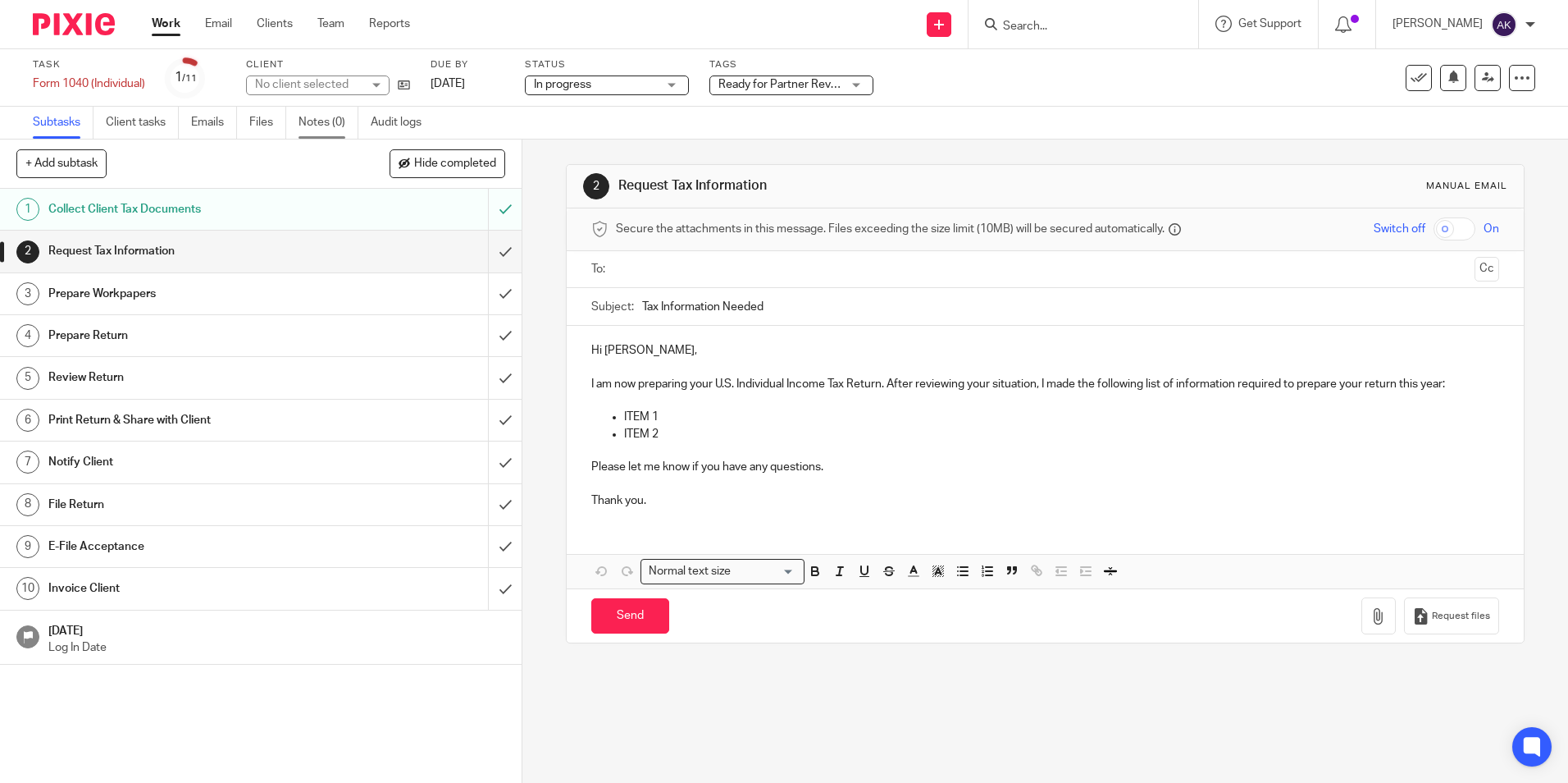
click at [303, 125] on link "Notes (0)" at bounding box center [328, 122] width 60 height 32
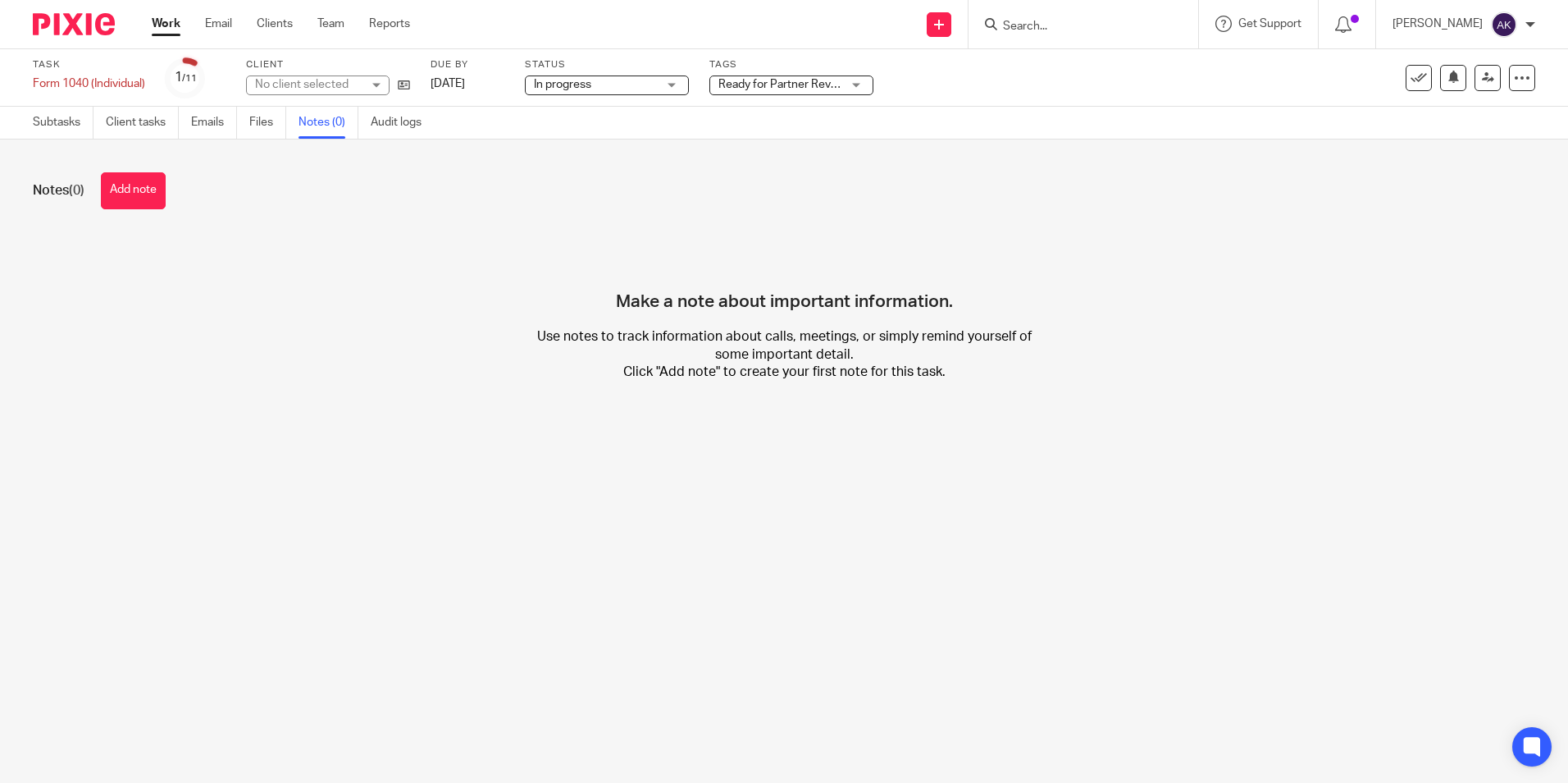
click at [744, 85] on span "Ready for Partner Review" at bounding box center [783, 84] width 129 height 11
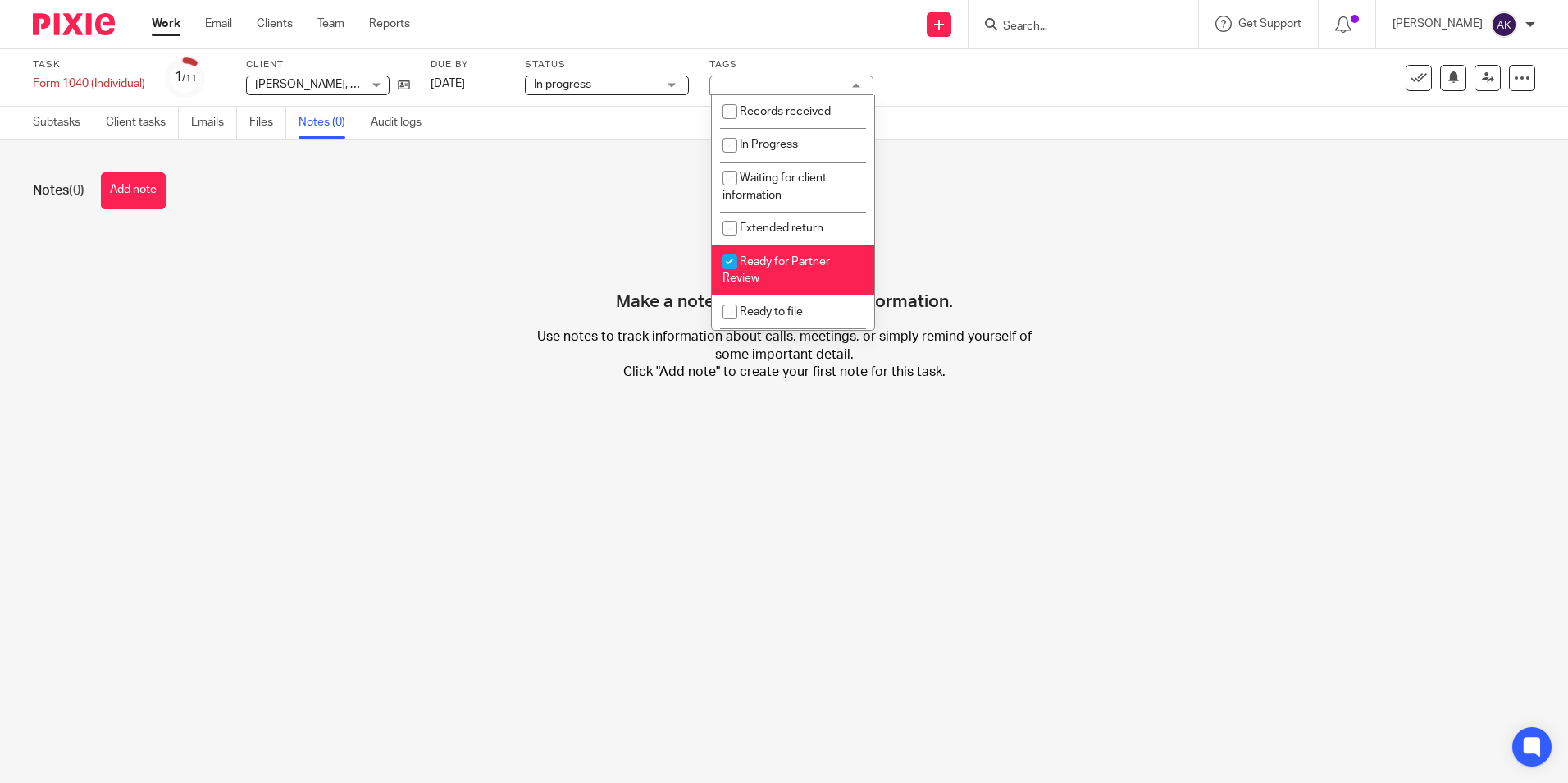
click at [769, 270] on li "Ready for Partner Review" at bounding box center [793, 270] width 162 height 50
checkbox input "false"
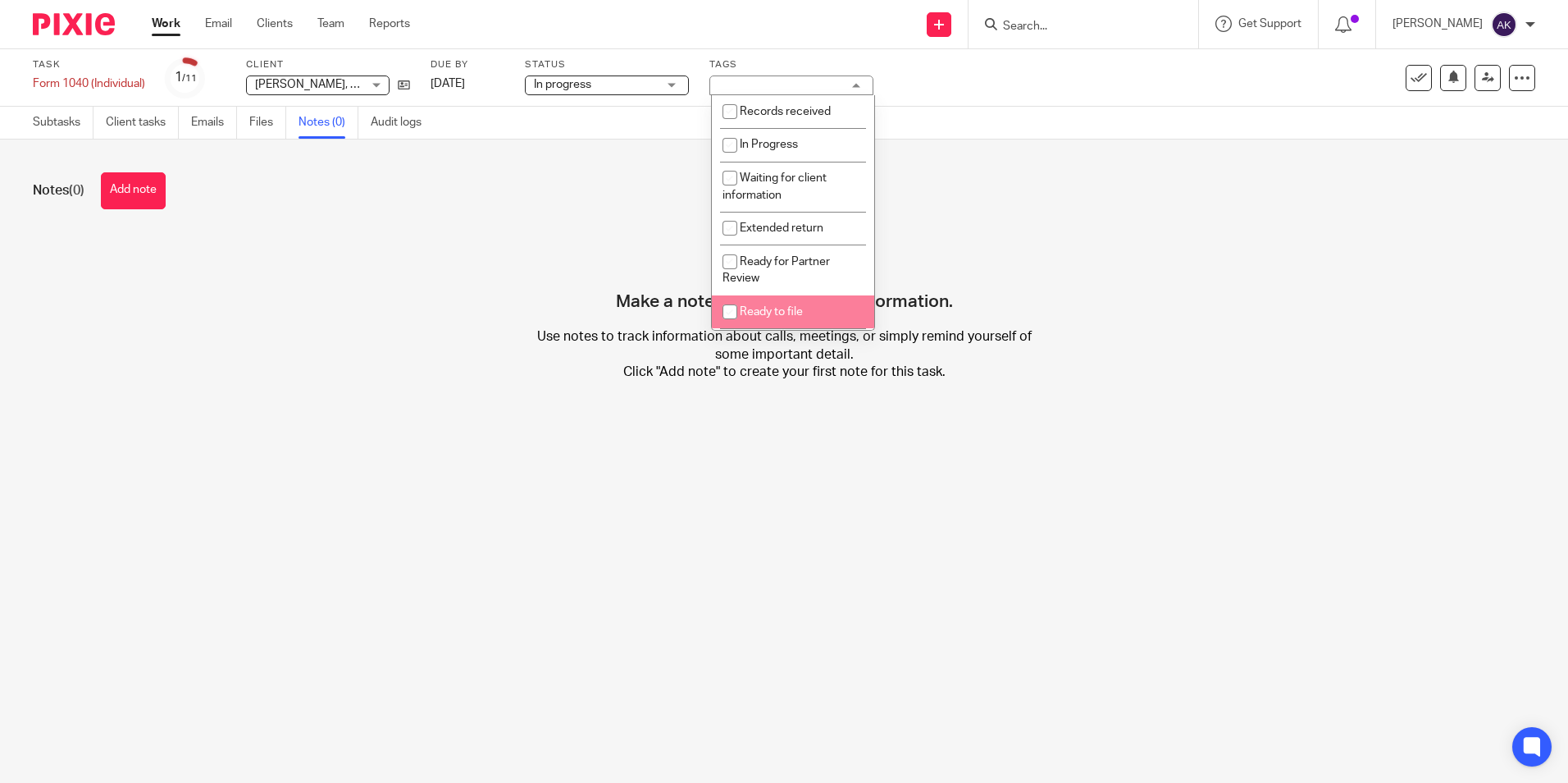
click at [779, 309] on span "Ready to file" at bounding box center [771, 312] width 63 height 11
checkbox input "true"
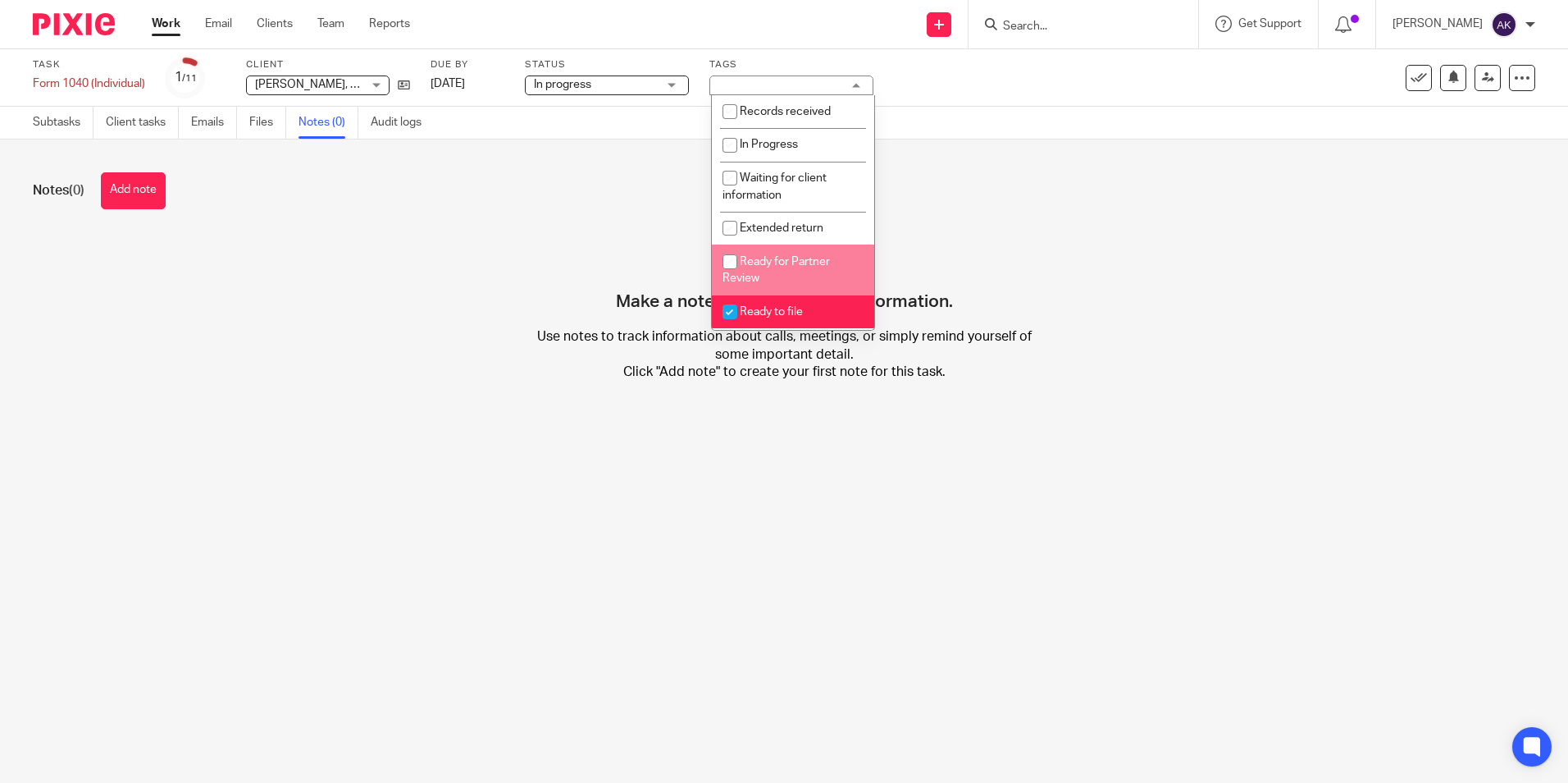
click at [162, 19] on link "Work" at bounding box center [166, 24] width 29 height 17
